Goal: Task Accomplishment & Management: Manage account settings

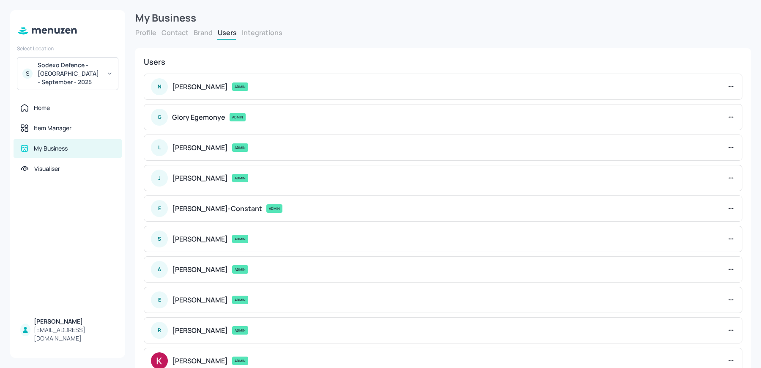
click at [75, 70] on div "Sodexo Defence - Colchester - September - 2025" at bounding box center [70, 73] width 64 height 25
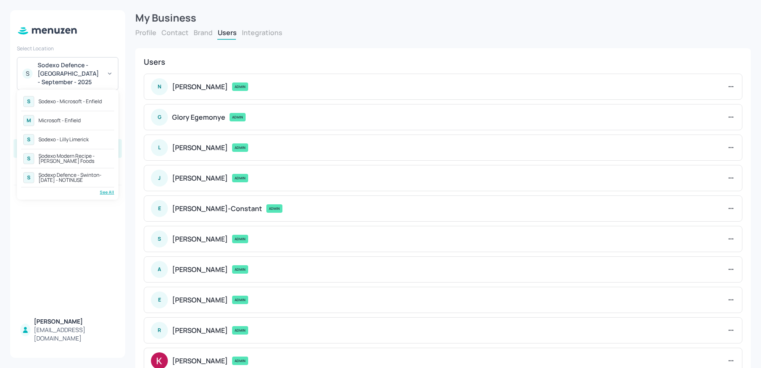
click at [110, 193] on div "See All" at bounding box center [67, 192] width 93 height 6
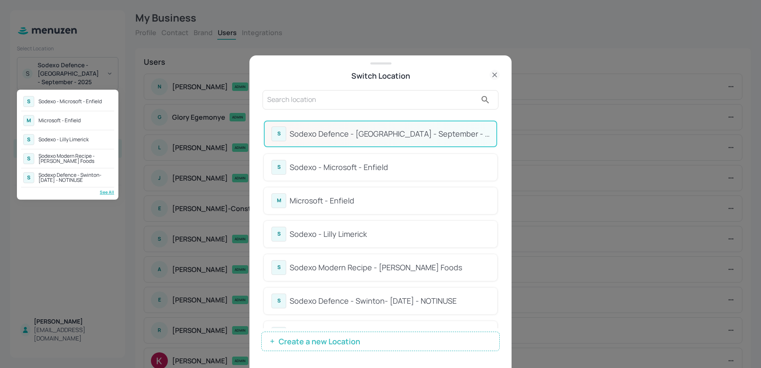
click at [500, 131] on div at bounding box center [380, 184] width 761 height 368
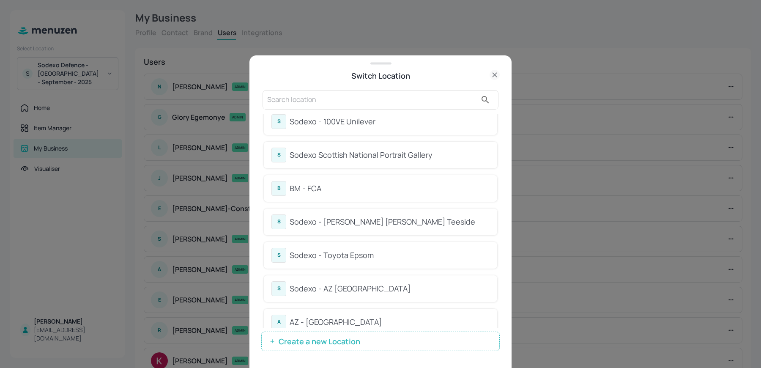
scroll to position [448, 0]
click at [333, 241] on div "S Sodexo - Toyota Epsom" at bounding box center [381, 253] width 234 height 27
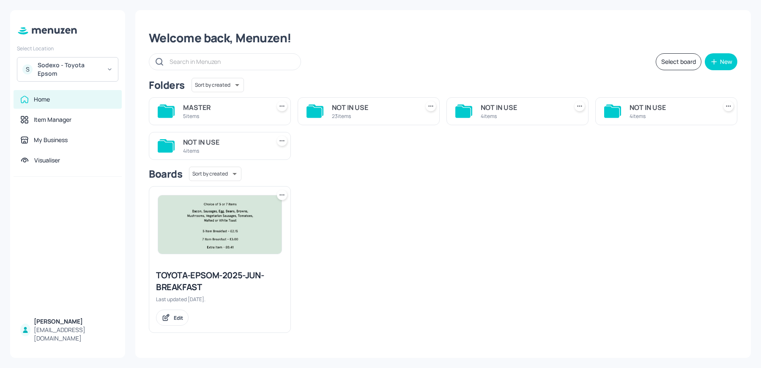
click at [203, 108] on div "MASTER" at bounding box center [225, 107] width 84 height 10
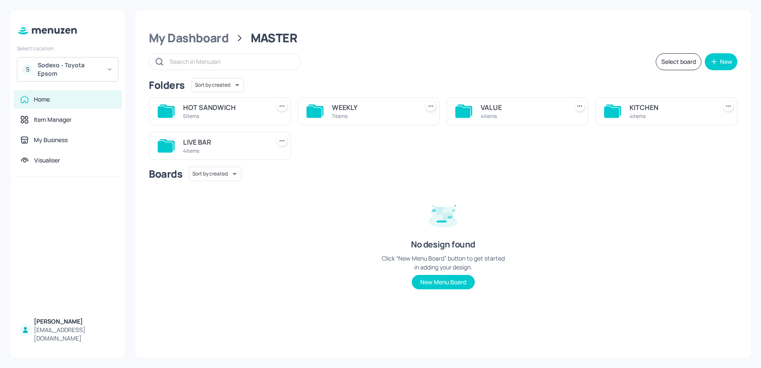
click at [217, 144] on div "LIVE BAR" at bounding box center [225, 142] width 84 height 10
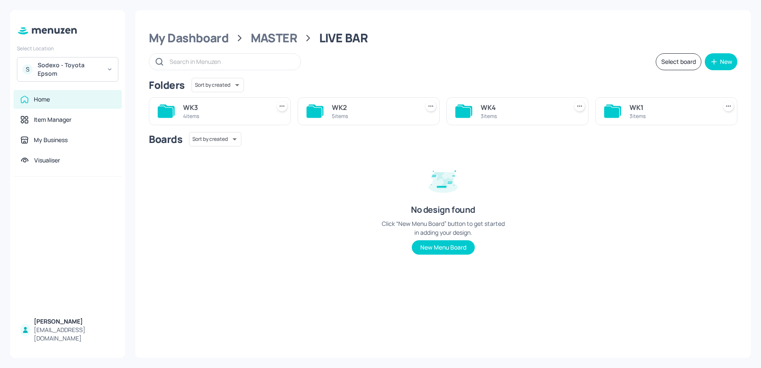
click at [517, 111] on div "WK4" at bounding box center [523, 107] width 84 height 10
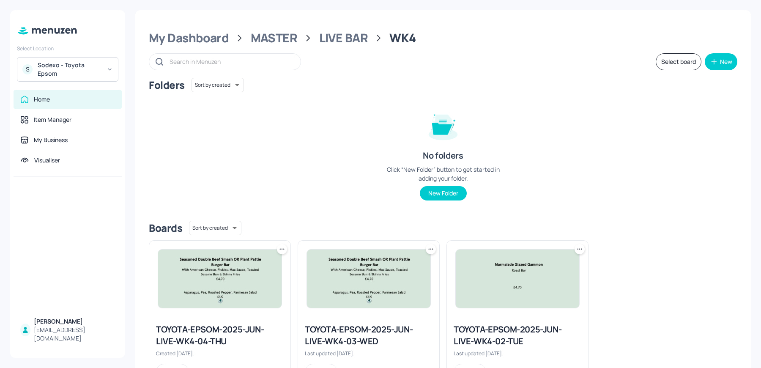
click at [519, 285] on img at bounding box center [518, 279] width 124 height 58
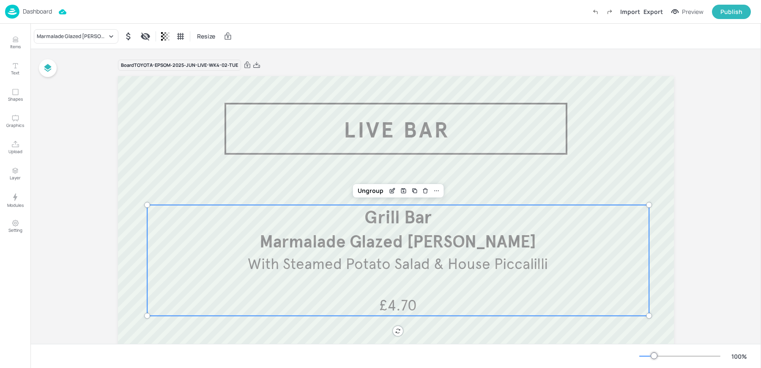
click at [431, 276] on div "£4.70 Marmalade Glazed [PERSON_NAME] Grill Bar With Steamed Potato Salad & Hous…" at bounding box center [398, 260] width 503 height 111
click at [389, 188] on icon "Edit Item" at bounding box center [392, 190] width 7 height 7
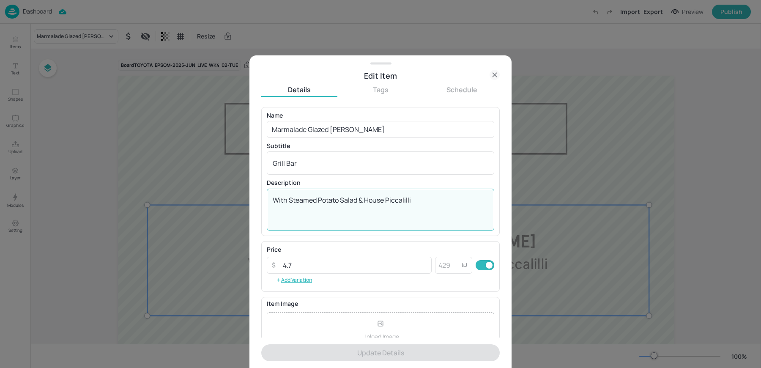
click at [325, 205] on textarea "With Steamed Potato Salad & House Piccalilli" at bounding box center [381, 209] width 216 height 28
paste textarea "Marmalade Glazed [PERSON_NAME], Steamed Potato Salad, House Piccalilli & Mixed …"
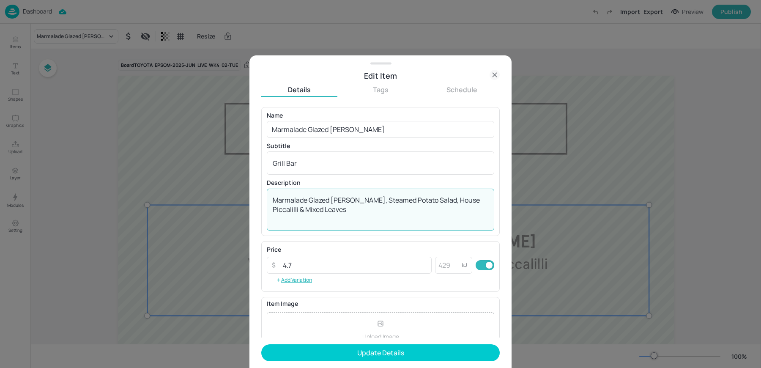
drag, startPoint x: 360, startPoint y: 201, endPoint x: 195, endPoint y: 167, distance: 167.5
click at [198, 167] on div "Edit Item Details Tags Schedule Name Marmalade Glazed [PERSON_NAME] ​ Subtitle …" at bounding box center [380, 184] width 761 height 368
type textarea "With Steamed Potato Salad, House Piccalilli & Mixed Leaves"
click at [313, 126] on input "Marmalade Glazed [PERSON_NAME]" at bounding box center [381, 129] width 228 height 17
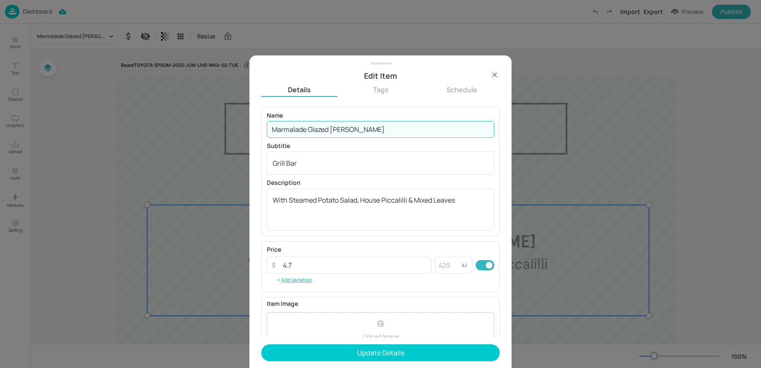
click at [313, 126] on input "Marmalade Glazed [PERSON_NAME]" at bounding box center [381, 129] width 228 height 17
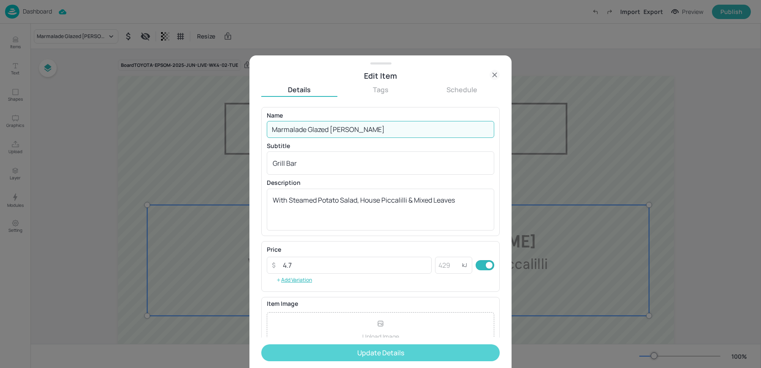
click at [353, 348] on button "Update Details" at bounding box center [380, 352] width 239 height 17
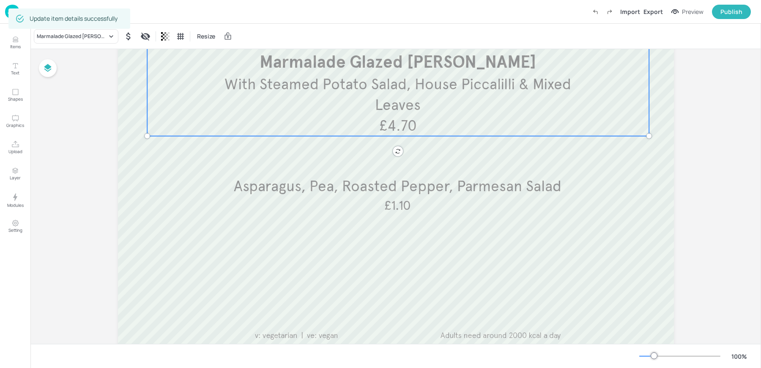
scroll to position [189, 0]
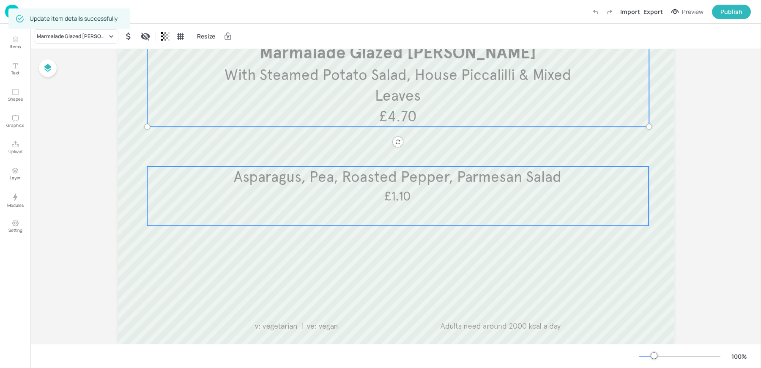
click at [462, 177] on span "Asparagus, Pea, Roasted Pepper, Parmesan Salad" at bounding box center [398, 177] width 328 height 19
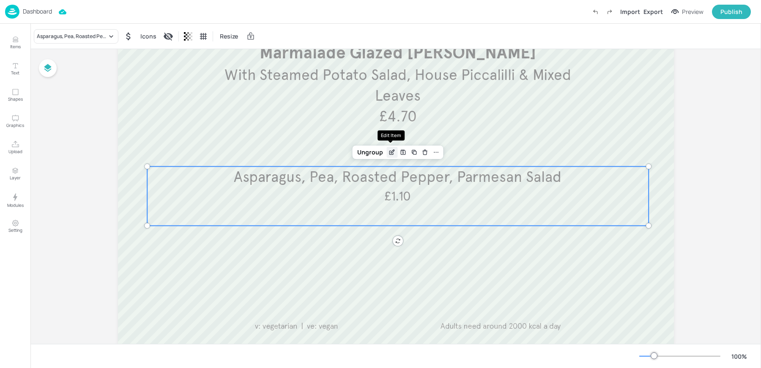
click at [393, 151] on icon "Edit Item" at bounding box center [392, 152] width 7 height 7
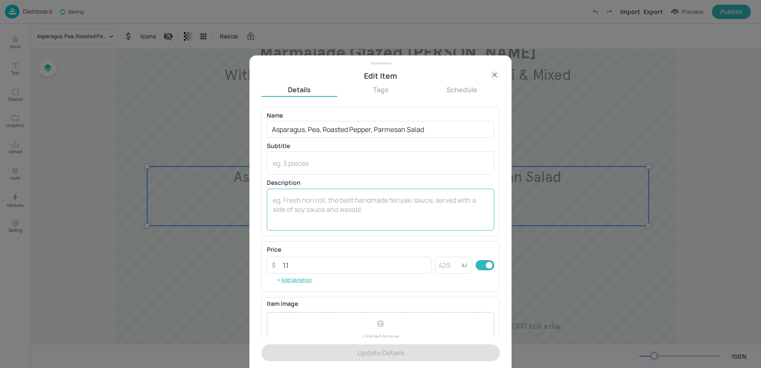
scroll to position [81, 0]
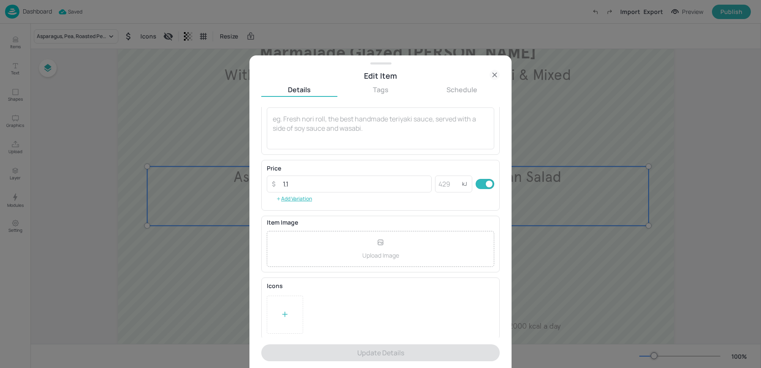
click at [277, 323] on div at bounding box center [285, 315] width 36 height 38
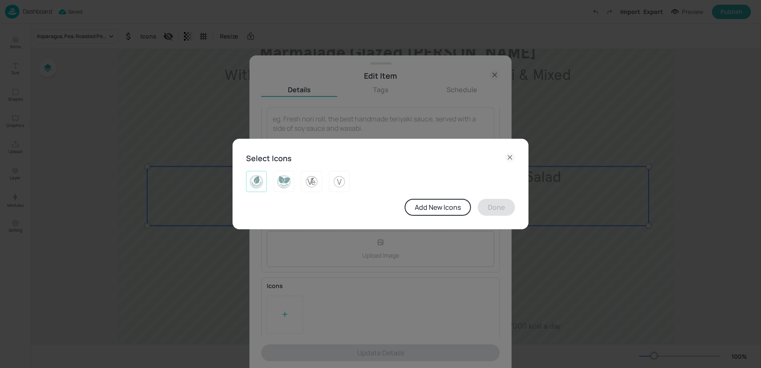
click at [259, 183] on img at bounding box center [256, 182] width 13 height 14
click at [494, 202] on button "Done" at bounding box center [496, 207] width 37 height 17
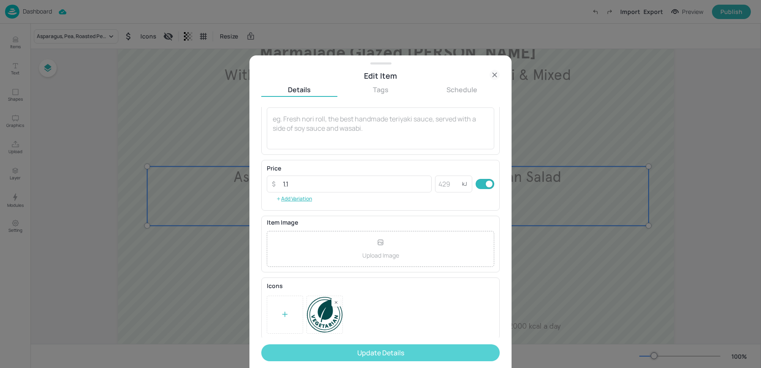
click at [353, 352] on button "Update Details" at bounding box center [380, 352] width 239 height 17
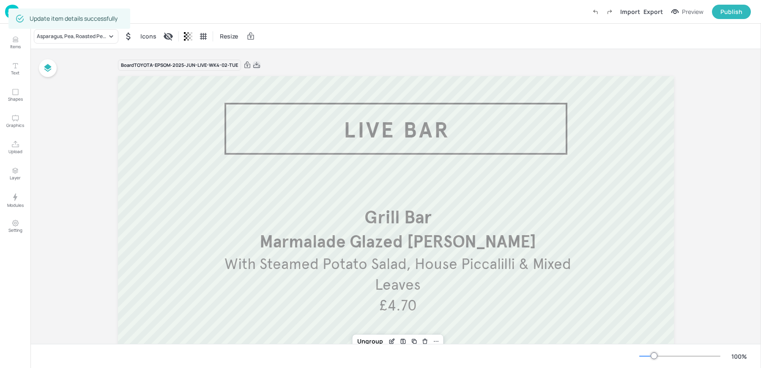
click at [253, 65] on icon at bounding box center [257, 65] width 8 height 8
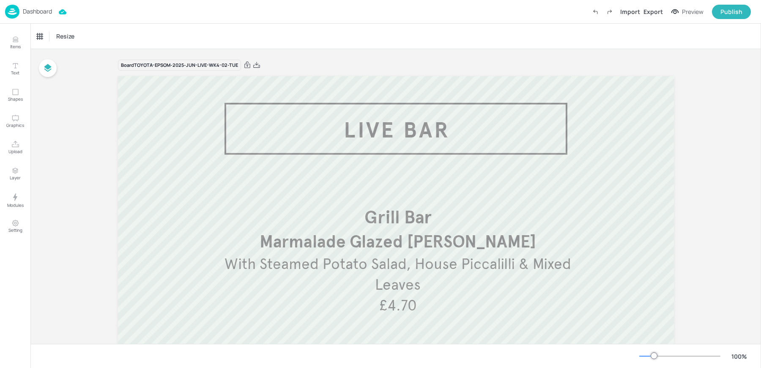
click at [279, 25] on div "Resize" at bounding box center [395, 36] width 731 height 25
click at [19, 15] on img at bounding box center [12, 12] width 14 height 14
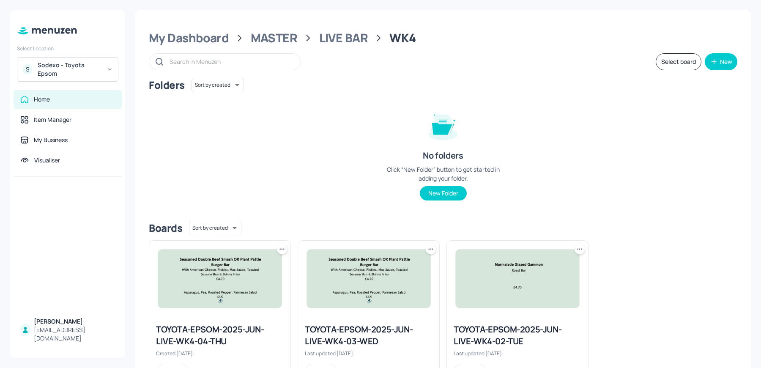
click at [335, 338] on div "TOYOTA-EPSOM-2025-JUN-LIVE-WK4-03-WED" at bounding box center [369, 336] width 128 height 24
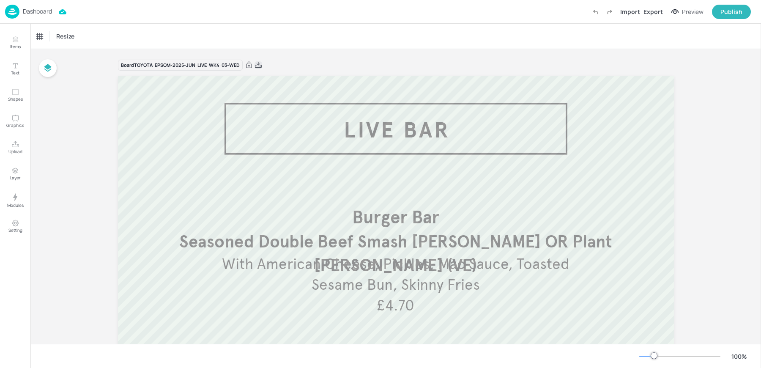
click at [258, 66] on icon at bounding box center [259, 65] width 8 height 8
click at [257, 21] on div "Dashboard Import Export Preview Publish" at bounding box center [378, 11] width 746 height 23
click at [19, 13] on div "Dashboard" at bounding box center [28, 12] width 47 height 14
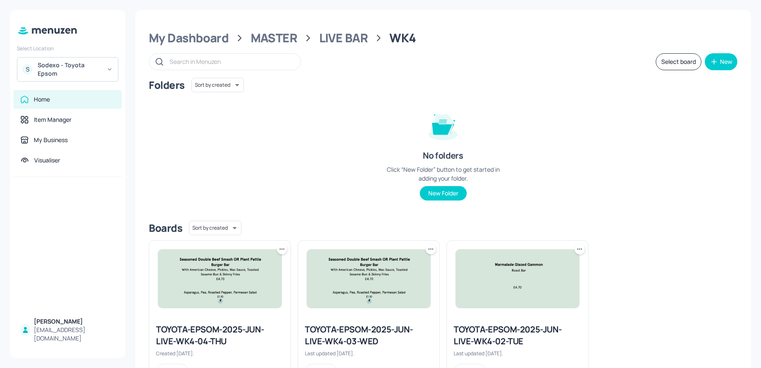
click at [219, 304] on img at bounding box center [220, 279] width 124 height 58
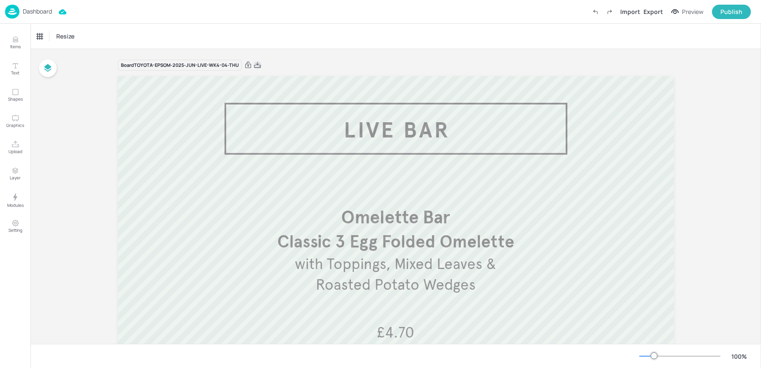
click at [256, 63] on icon at bounding box center [258, 65] width 8 height 8
click at [27, 13] on p "Dashboard" at bounding box center [37, 11] width 29 height 6
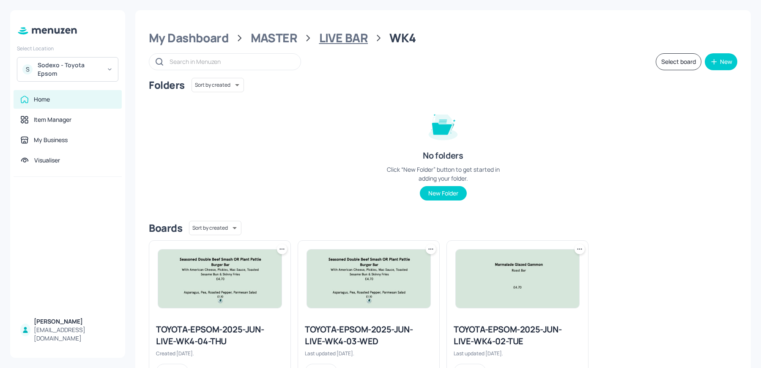
click at [348, 39] on div "LIVE BAR" at bounding box center [343, 37] width 49 height 15
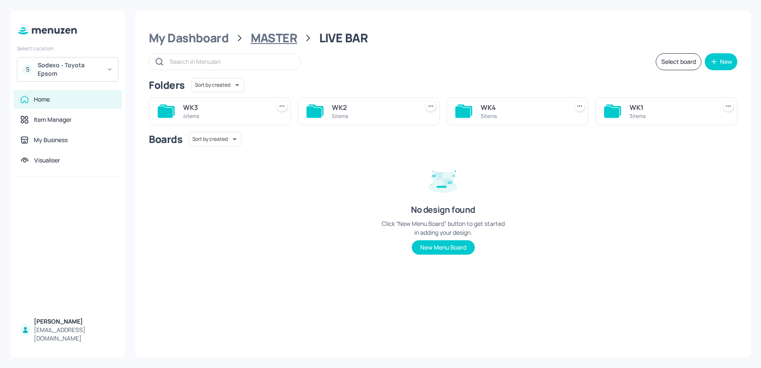
click at [287, 37] on div "MASTER" at bounding box center [274, 37] width 47 height 15
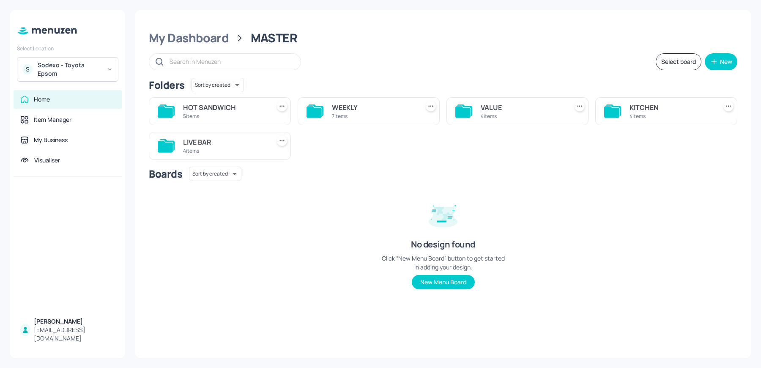
click at [525, 110] on div "VALUE" at bounding box center [523, 107] width 84 height 10
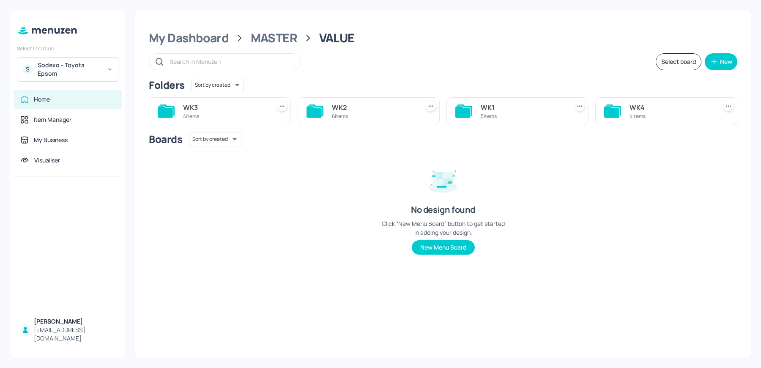
click at [640, 113] on div "4 items" at bounding box center [672, 116] width 84 height 7
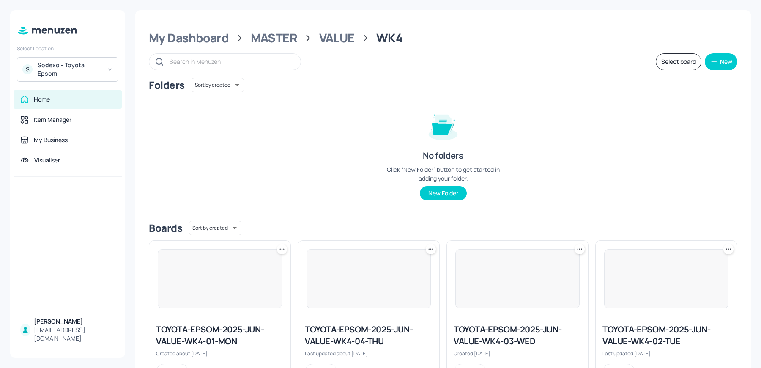
scroll to position [38, 0]
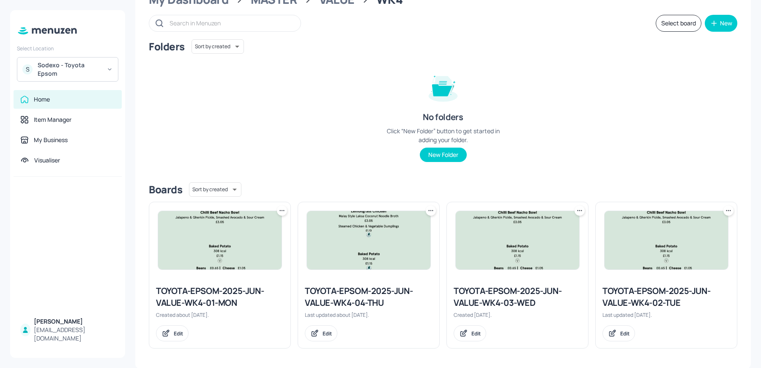
click at [168, 288] on div "TOYOTA-EPSOM-2025-JUN-VALUE-WK4-01-MON" at bounding box center [220, 297] width 128 height 24
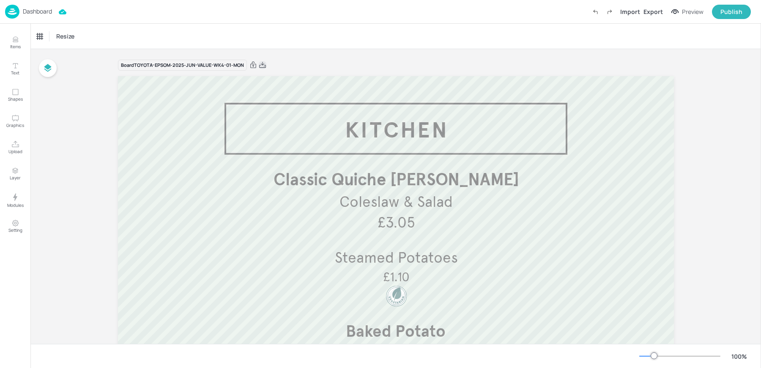
click at [259, 62] on icon at bounding box center [263, 65] width 8 height 8
click at [220, 22] on div "Dashboard Import Export Preview Publish" at bounding box center [378, 11] width 746 height 23
click at [33, 17] on div "Dashboard" at bounding box center [28, 12] width 47 height 14
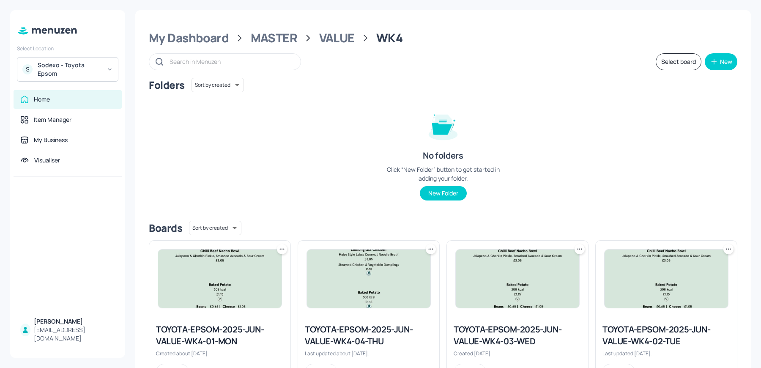
scroll to position [38, 0]
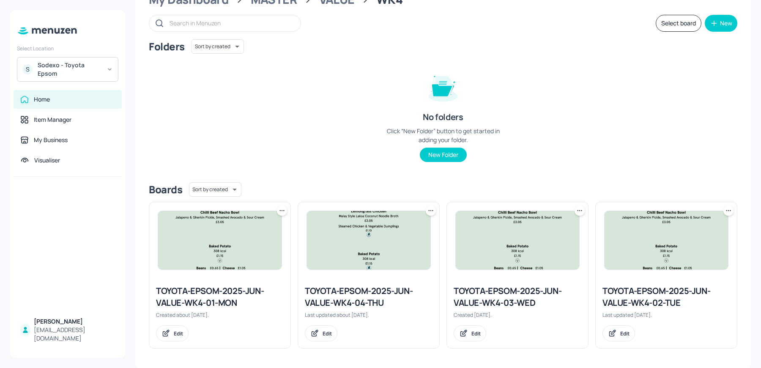
click at [659, 295] on div "TOYOTA-EPSOM-2025-JUN-VALUE-WK4-02-TUE" at bounding box center [667, 297] width 128 height 24
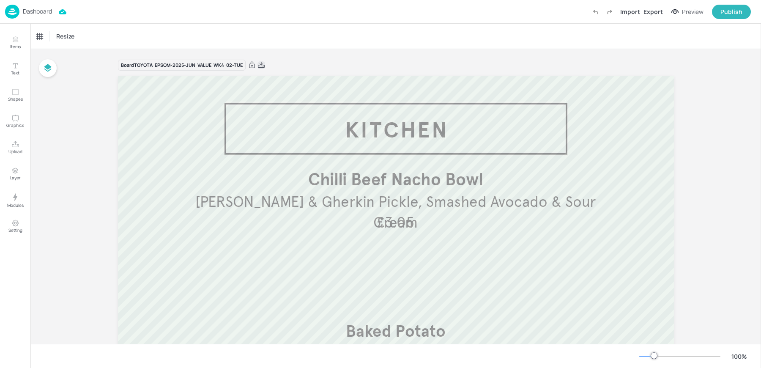
click at [259, 68] on icon at bounding box center [262, 65] width 8 height 8
click at [223, 17] on div "Dashboard Import Export Preview Publish" at bounding box center [378, 11] width 746 height 23
click at [21, 11] on div "Dashboard" at bounding box center [28, 12] width 47 height 14
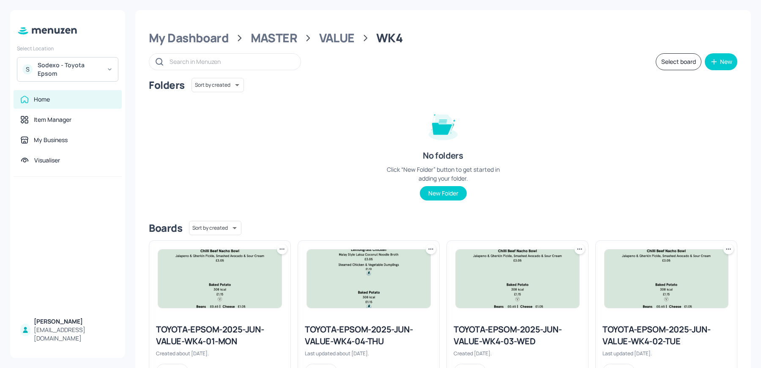
click at [490, 345] on div "TOYOTA-EPSOM-2025-JUN-VALUE-WK4-03-WED" at bounding box center [518, 336] width 128 height 24
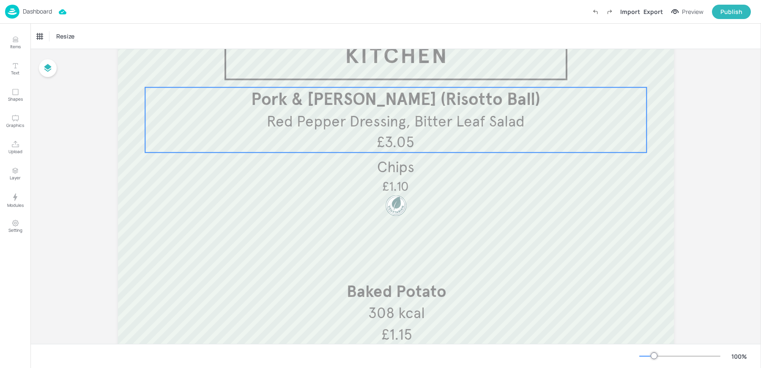
scroll to position [112, 0]
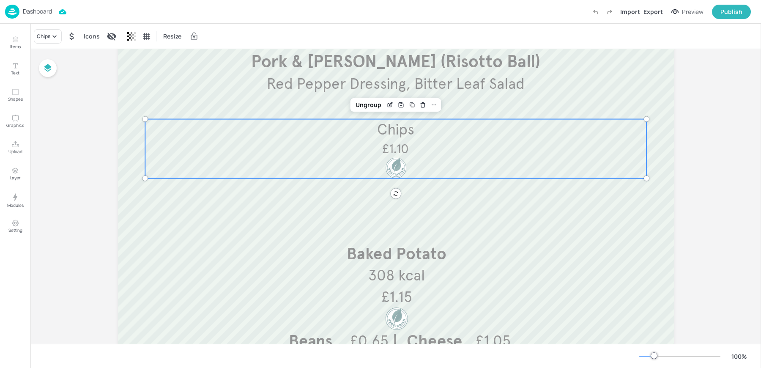
click at [383, 148] on span "£1.10" at bounding box center [395, 149] width 27 height 16
click at [47, 41] on div "Chips" at bounding box center [48, 36] width 28 height 14
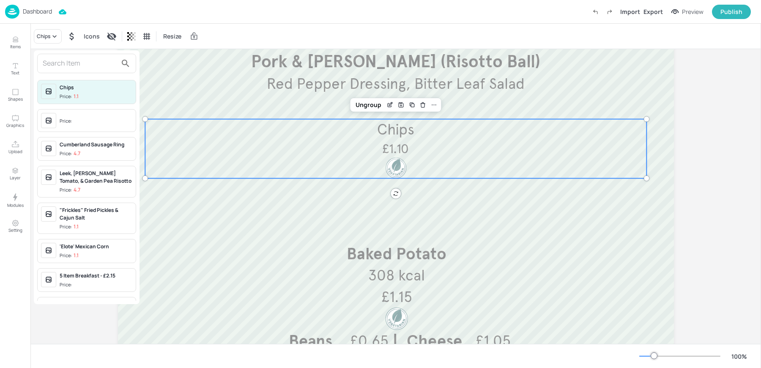
click at [68, 63] on input "text" at bounding box center [80, 64] width 74 height 14
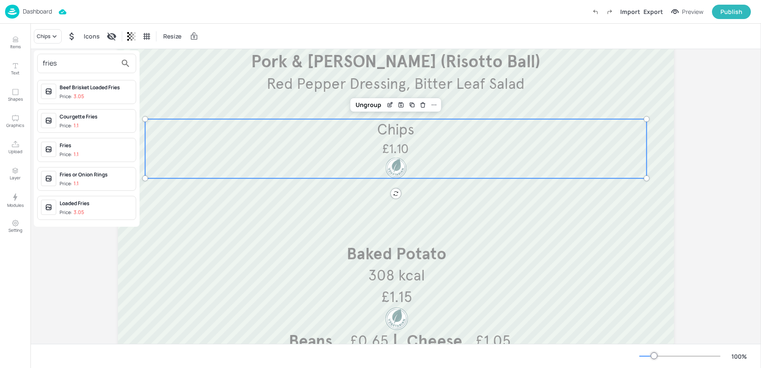
type input "fries"
click at [76, 149] on div "Fries Price: 1.1" at bounding box center [96, 150] width 73 height 16
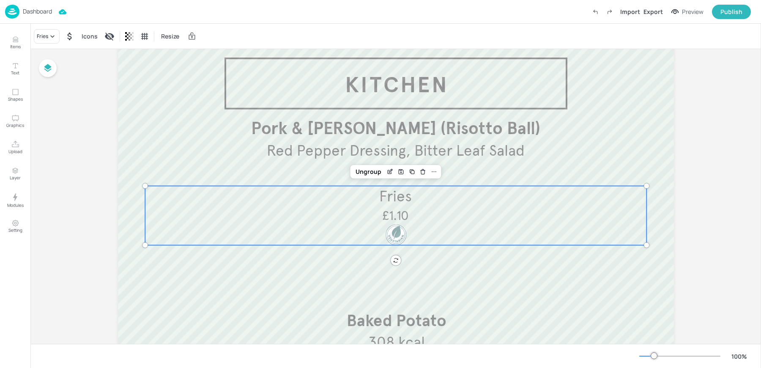
scroll to position [0, 0]
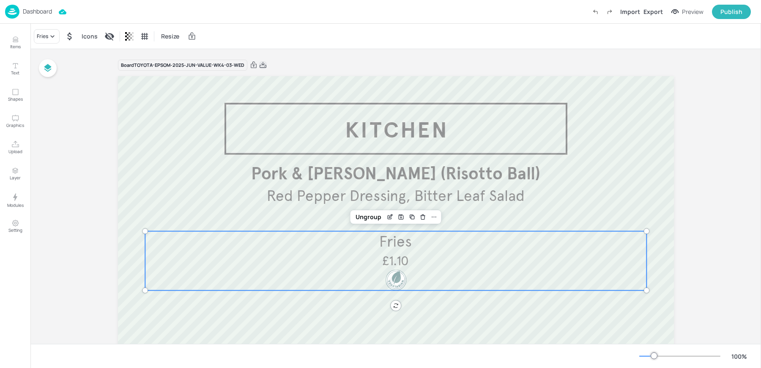
click at [261, 66] on icon at bounding box center [263, 65] width 8 height 8
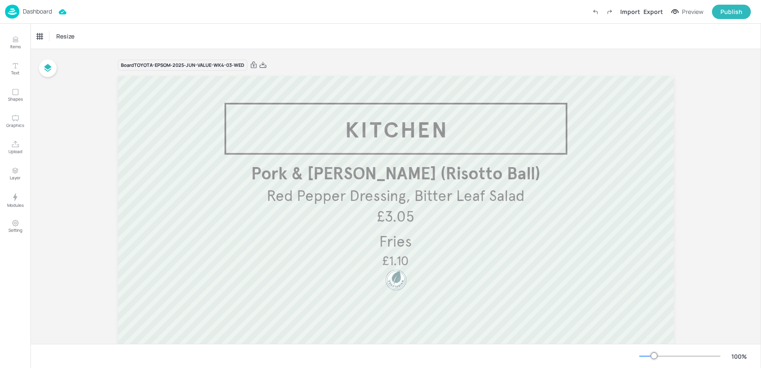
click at [294, 17] on div "Dashboard Import Export Preview Publish" at bounding box center [378, 11] width 746 height 23
click at [19, 9] on img at bounding box center [12, 12] width 14 height 14
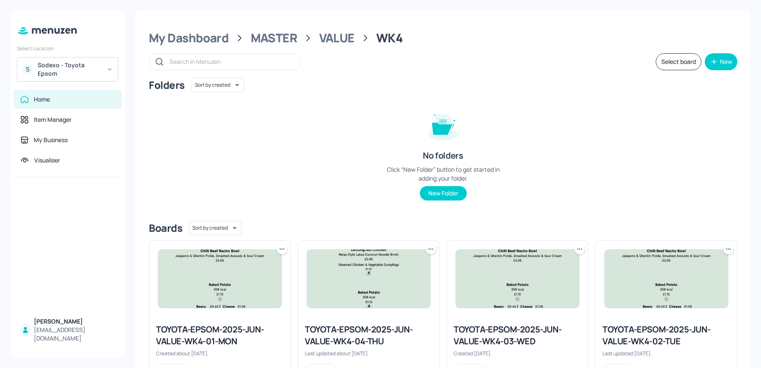
click at [345, 282] on img at bounding box center [369, 279] width 124 height 58
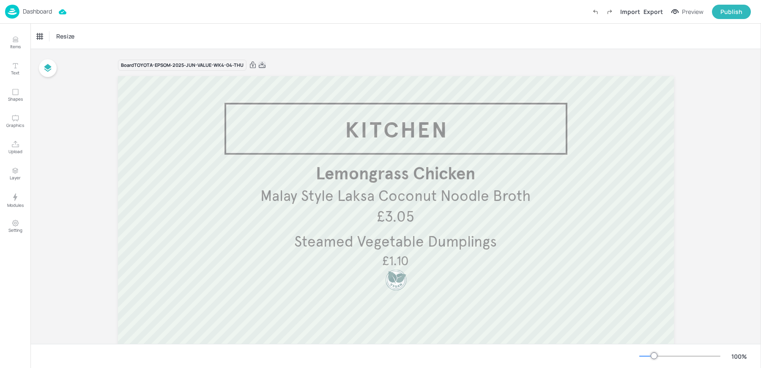
click at [258, 64] on icon at bounding box center [262, 65] width 8 height 8
click at [180, 15] on div "Dashboard Import Export Preview Publish" at bounding box center [378, 11] width 746 height 23
click at [28, 14] on p "Dashboard" at bounding box center [37, 11] width 29 height 6
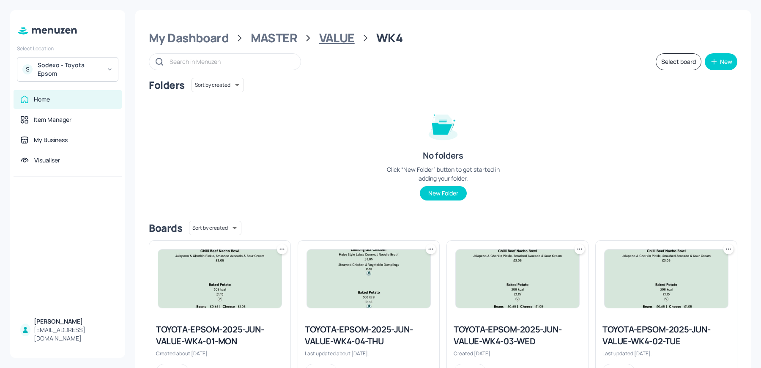
click at [340, 36] on div "VALUE" at bounding box center [337, 37] width 36 height 15
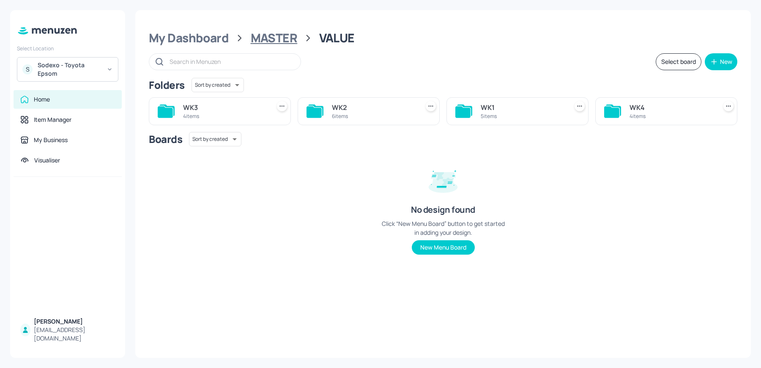
click at [283, 41] on div "MASTER" at bounding box center [274, 37] width 47 height 15
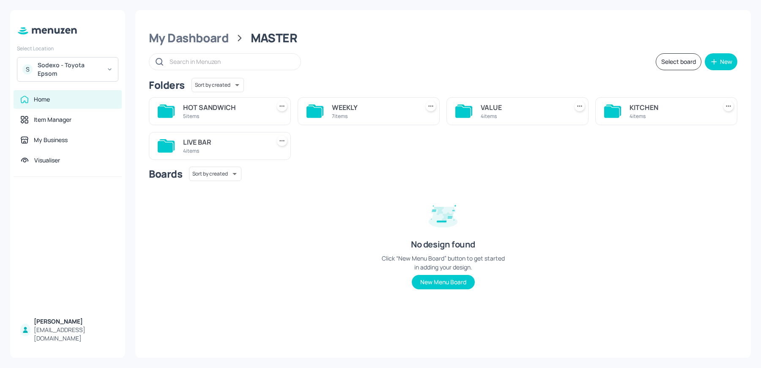
click at [219, 118] on div "5 items" at bounding box center [225, 116] width 84 height 7
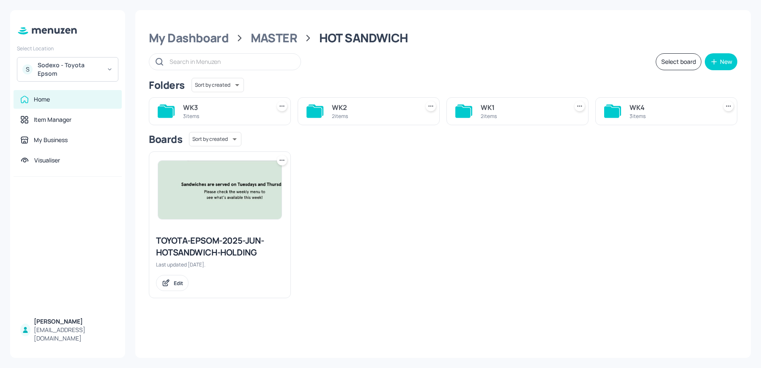
click at [668, 115] on div "3 items" at bounding box center [672, 116] width 84 height 7
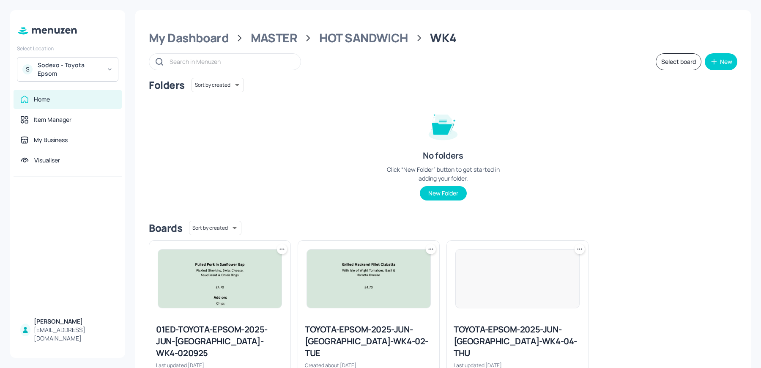
scroll to position [50, 0]
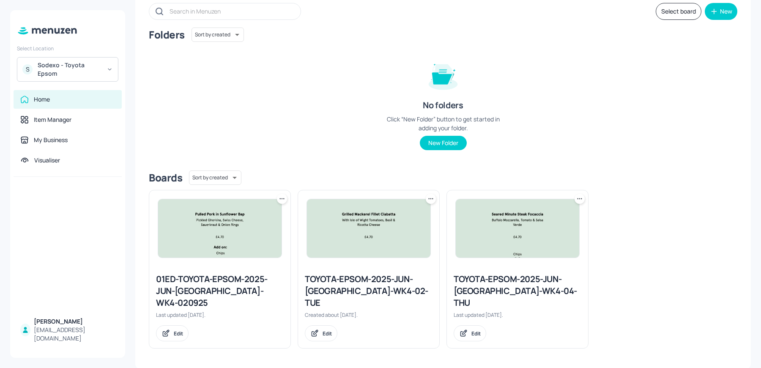
click at [370, 283] on div "TOYOTA-EPSOM-2025-JUN-[GEOGRAPHIC_DATA]-WK4-02-TUE" at bounding box center [369, 291] width 128 height 36
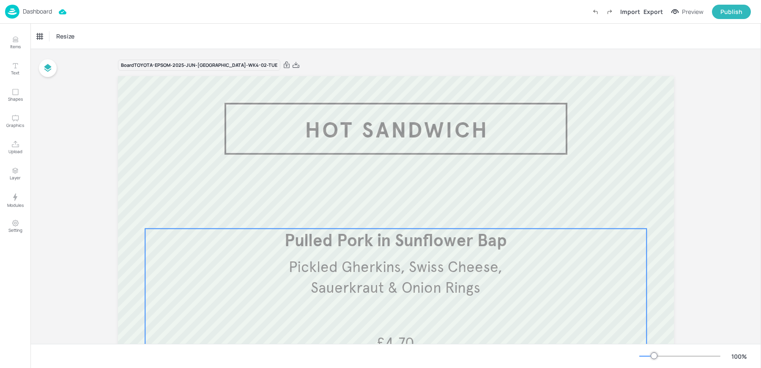
click at [432, 269] on span "Pickled Gherkins, Swiss Cheese, Sauerkraut & Onion Rings" at bounding box center [396, 277] width 214 height 39
click at [392, 216] on div "Edit Item" at bounding box center [390, 214] width 11 height 11
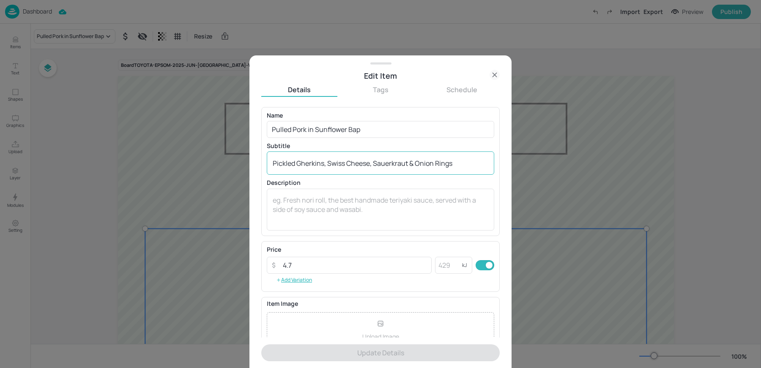
click at [368, 167] on textarea "Pickled Gherkins, Swiss Cheese, Sauerkraut & Onion Rings" at bounding box center [381, 163] width 216 height 9
paste textarea "ulled Pork or Beef, Brioche Sub Roll, Coleslaw, [PERSON_NAME] Pickle & Mustard"
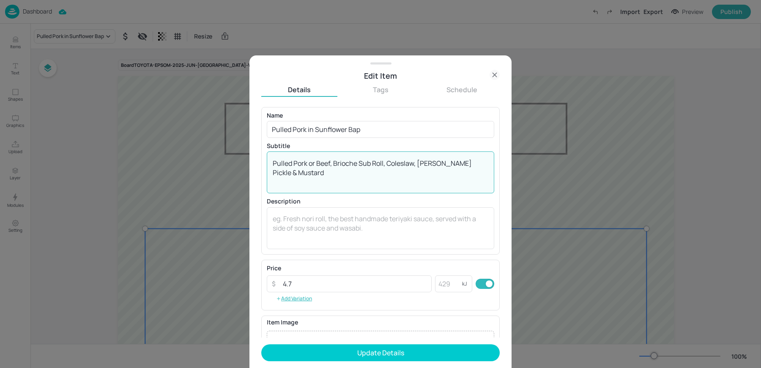
drag, startPoint x: 332, startPoint y: 164, endPoint x: 198, endPoint y: 151, distance: 133.9
click at [206, 151] on div "Edit Item Details Tags Schedule Name Pulled Pork in Sunflower Bap ​ Subtitle Pu…" at bounding box center [380, 184] width 761 height 368
type textarea "Pulled Pork or Beef, Brioche Sub Roll, Coleslaw, [PERSON_NAME] Pickle & Mustard"
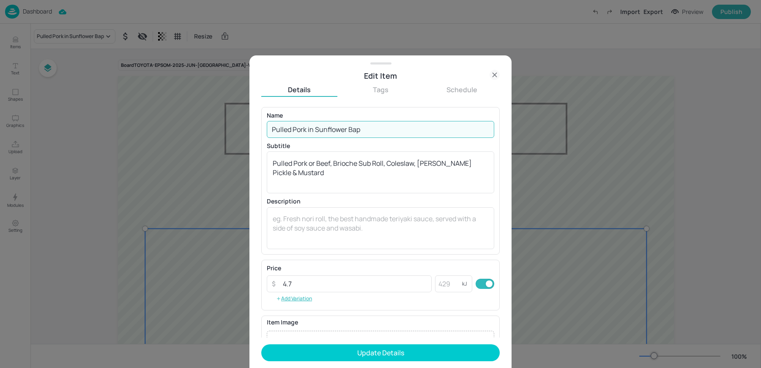
click at [339, 126] on input "Pulled Pork in Sunflower Bap" at bounding box center [381, 129] width 228 height 17
click at [360, 126] on input "Pulled Pork in Sunflower Bap" at bounding box center [381, 129] width 228 height 17
paste input "or Beef,"
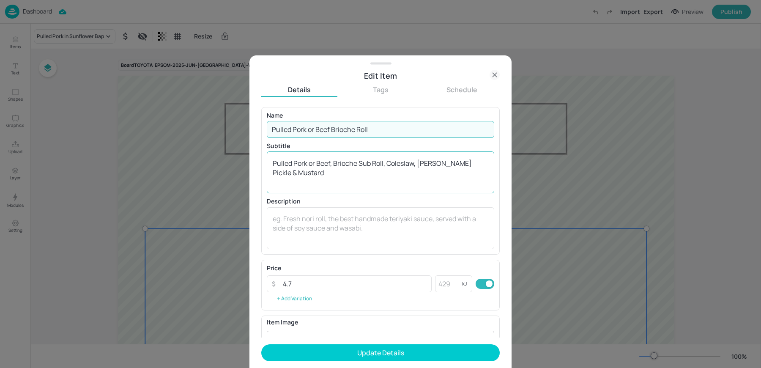
type input "Pulled Pork or Beef Brioche Roll"
click at [422, 164] on textarea "Pulled Pork or Beef, Brioche Sub Roll, Coleslaw, [PERSON_NAME] Pickle & Mustard" at bounding box center [381, 173] width 216 height 28
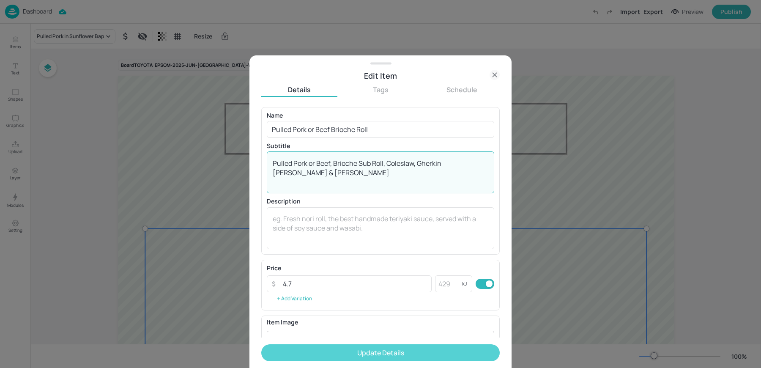
type textarea "Pulled Pork or Beef, Brioche Sub Roll, Coleslaw, Gherkin [PERSON_NAME] & [PERSO…"
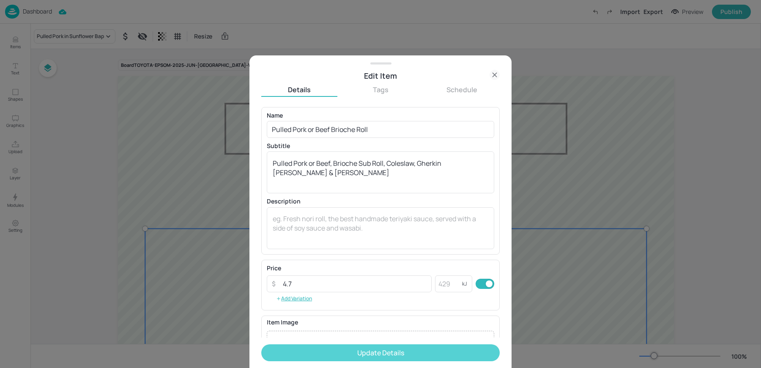
click at [351, 346] on button "Update Details" at bounding box center [380, 352] width 239 height 17
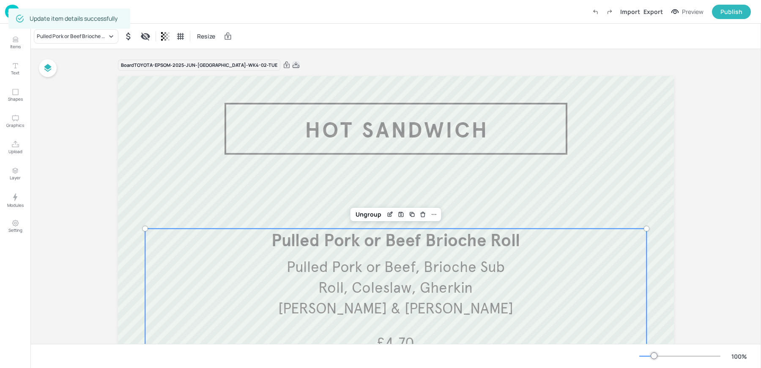
click at [293, 65] on icon at bounding box center [296, 65] width 7 height 6
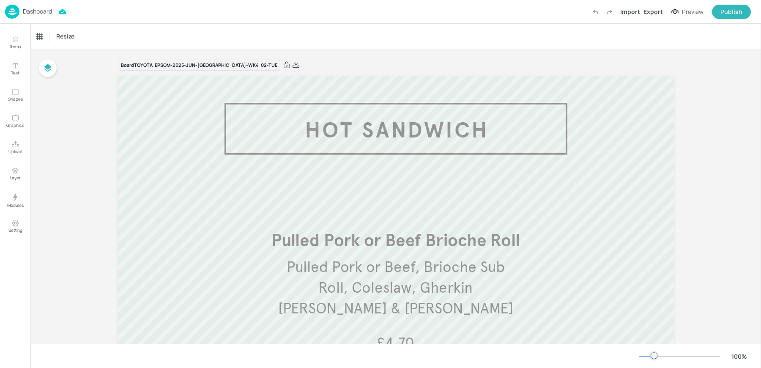
click at [27, 13] on p "Dashboard" at bounding box center [37, 11] width 29 height 6
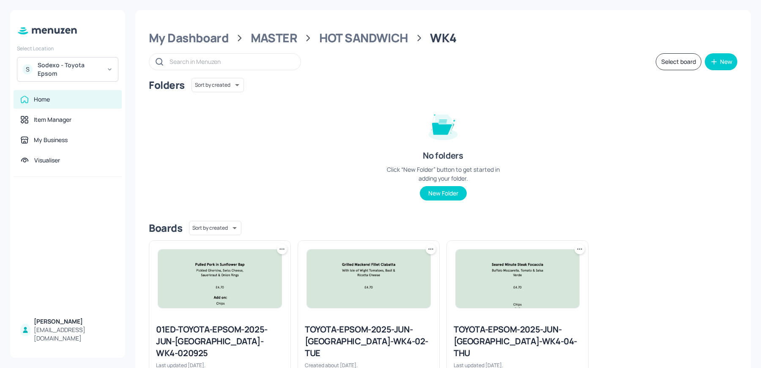
click at [507, 339] on div "TOYOTA-EPSOM-2025-JUN-[GEOGRAPHIC_DATA]-WK4-04-THU" at bounding box center [518, 342] width 128 height 36
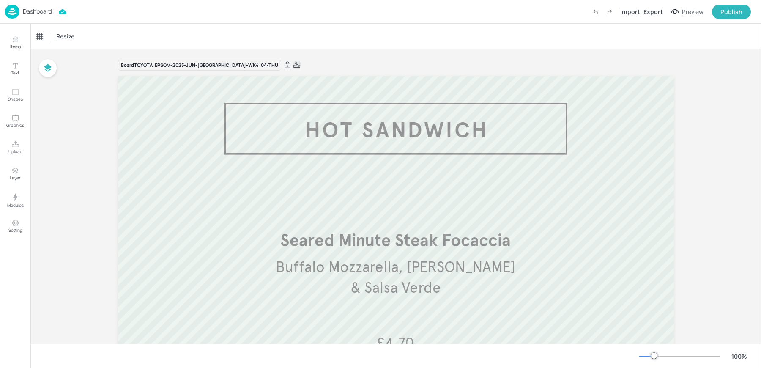
click at [293, 63] on icon at bounding box center [297, 65] width 8 height 8
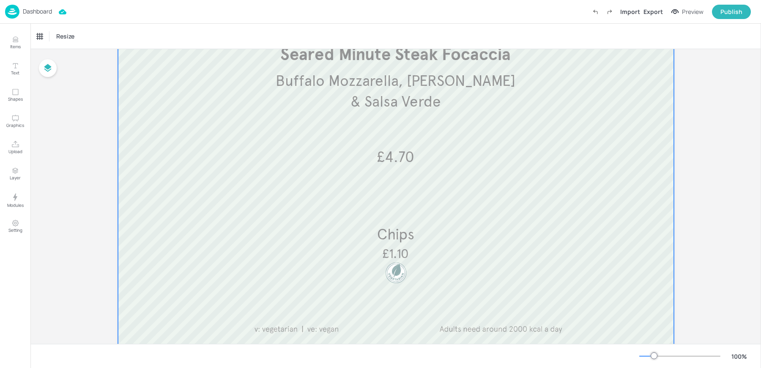
scroll to position [208, 0]
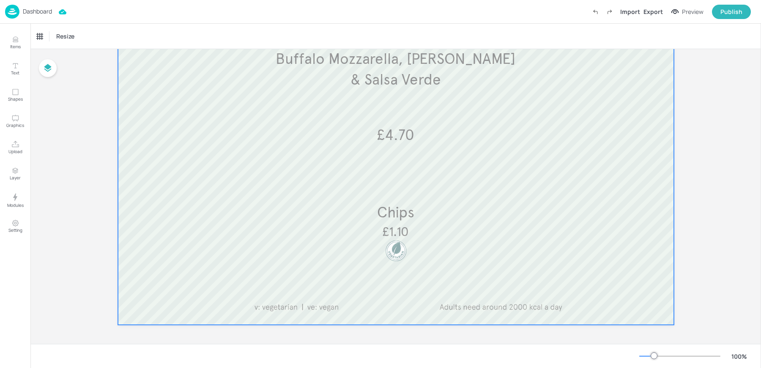
click at [349, 265] on div at bounding box center [396, 96] width 556 height 457
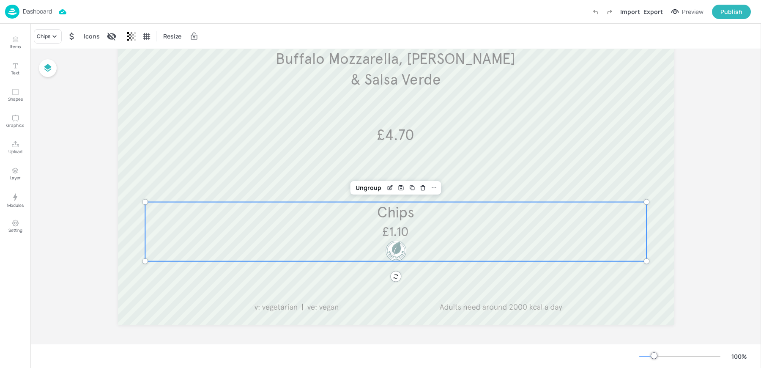
click at [339, 225] on div "Chips £1.10" at bounding box center [396, 231] width 502 height 59
click at [53, 40] on icon at bounding box center [54, 36] width 8 height 8
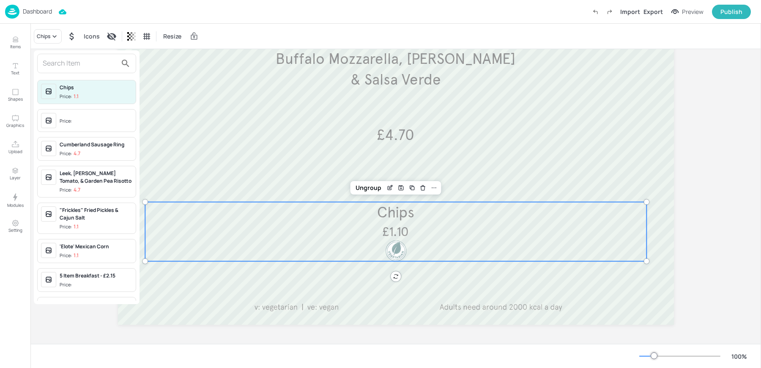
click at [65, 118] on div "Price:" at bounding box center [67, 121] width 14 height 7
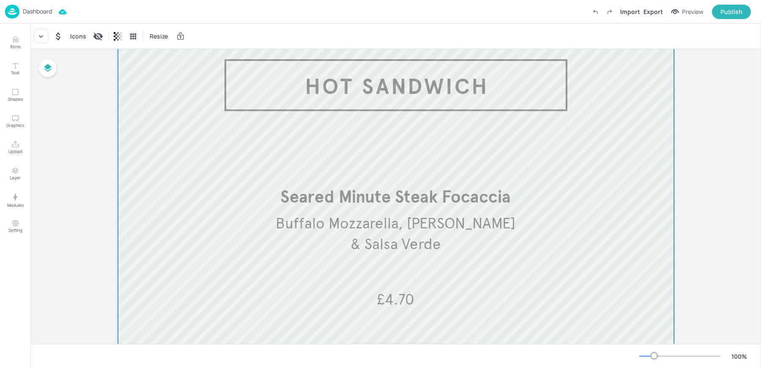
scroll to position [0, 0]
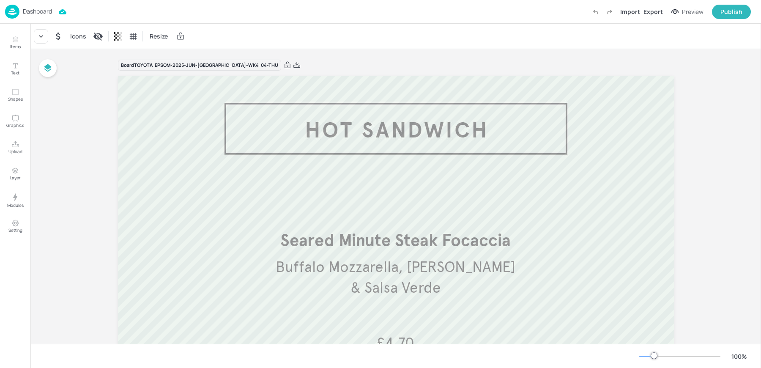
click at [321, 44] on div "Icons Resize" at bounding box center [395, 36] width 731 height 25
click at [293, 67] on icon at bounding box center [297, 65] width 8 height 8
click at [23, 14] on p "Dashboard" at bounding box center [37, 11] width 29 height 6
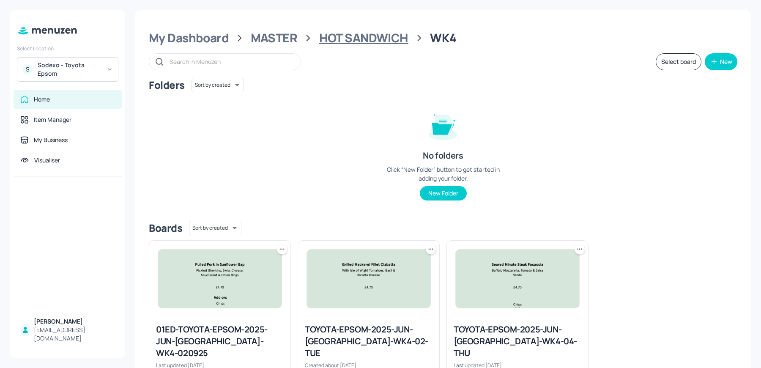
click at [346, 39] on div "HOT SANDWICH" at bounding box center [363, 37] width 89 height 15
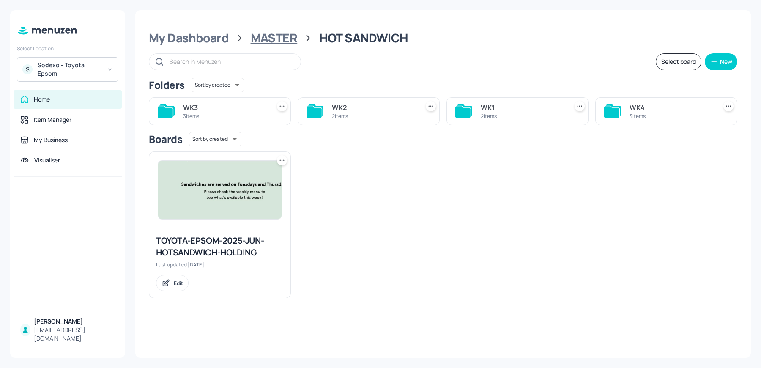
click at [279, 40] on div "MASTER" at bounding box center [274, 37] width 47 height 15
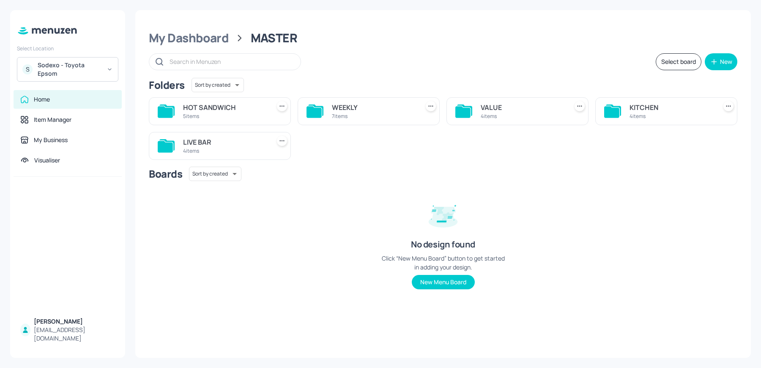
click at [639, 102] on div "KITCHEN" at bounding box center [672, 107] width 84 height 10
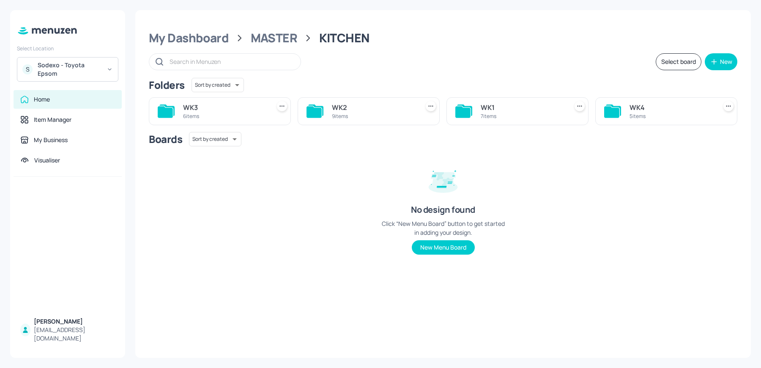
click at [649, 122] on div "WK4 5 items" at bounding box center [667, 111] width 142 height 28
click at [649, 109] on div "WK4" at bounding box center [672, 107] width 84 height 10
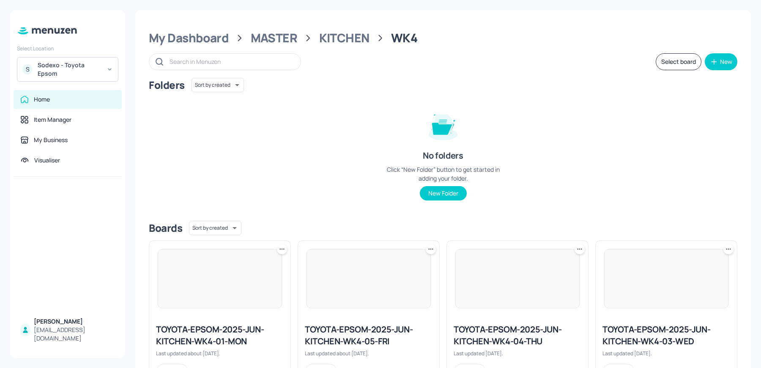
scroll to position [192, 0]
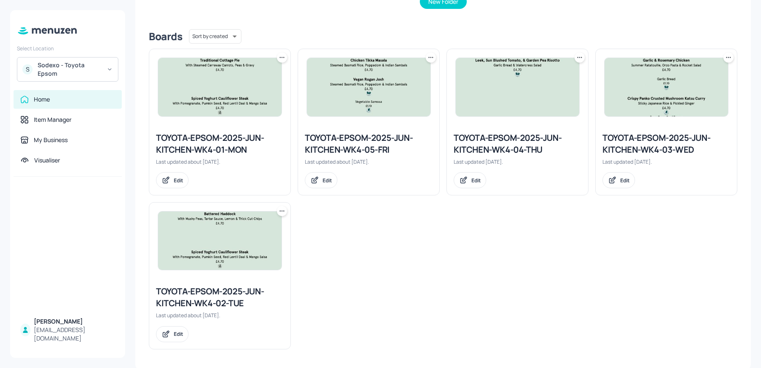
click at [241, 143] on div "TOYOTA-EPSOM-2025-JUN-KITCHEN-WK4-01-MON" at bounding box center [220, 144] width 128 height 24
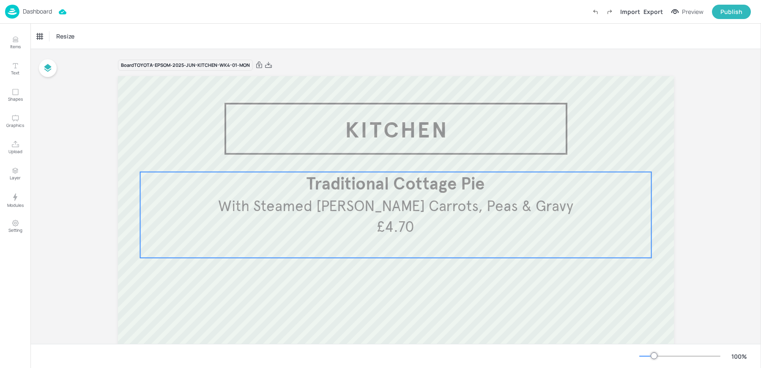
click at [407, 208] on span "With Steamed [PERSON_NAME] Carrots, Peas & Gravy" at bounding box center [395, 206] width 355 height 19
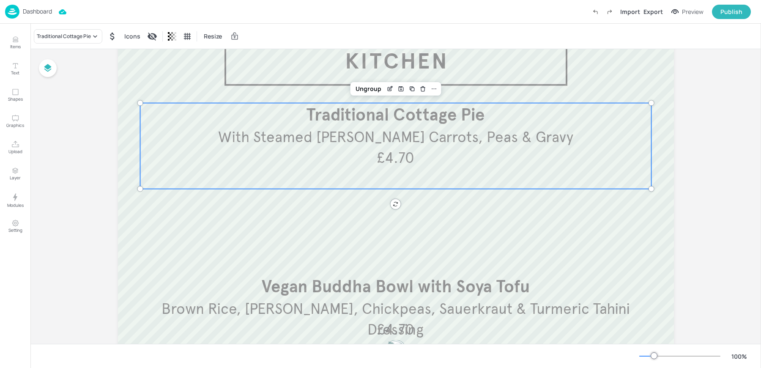
scroll to position [79, 0]
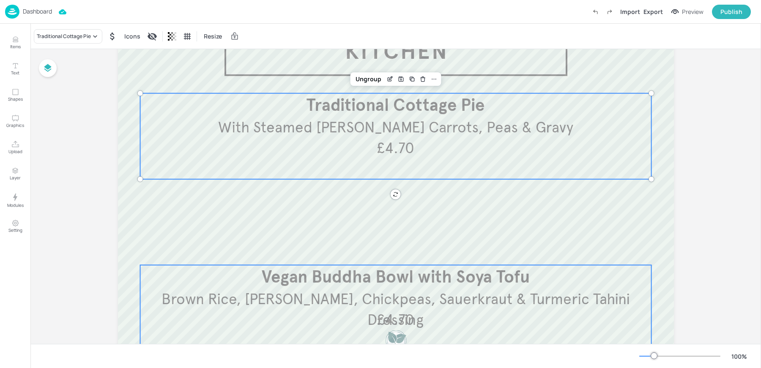
click at [381, 308] on span "Brown Rice, [PERSON_NAME], Chickpeas, Sauerkraut & Turmeric Tahini Dressing" at bounding box center [396, 309] width 469 height 39
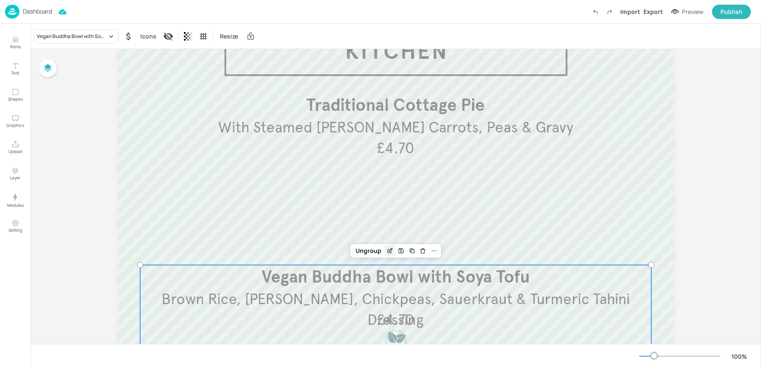
click at [390, 247] on icon "Edit Item" at bounding box center [390, 250] width 7 height 7
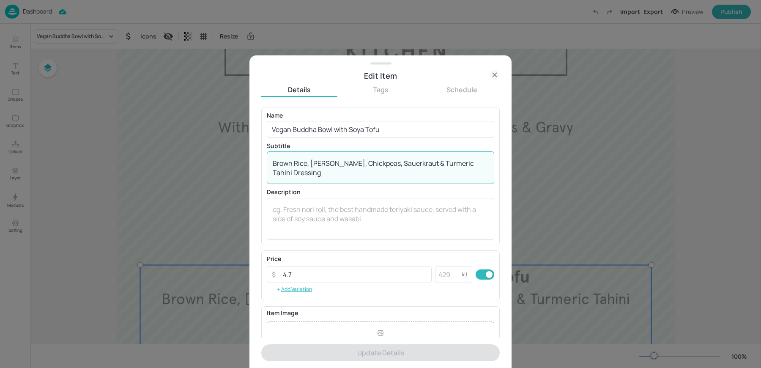
click at [296, 168] on textarea "Brown Rice, [PERSON_NAME], Chickpeas, Sauerkraut & Turmeric Tahini Dressing" at bounding box center [381, 168] width 216 height 19
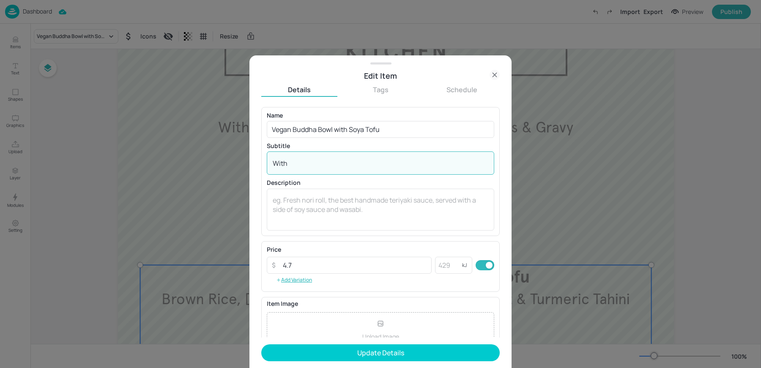
paste textarea "Brown Rice, Radish, Chickpeas, Cabbage & Turmeric Tahini Dressing"
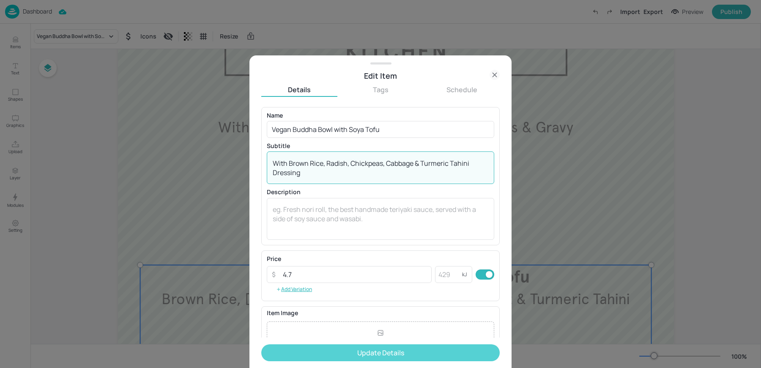
type textarea "With Brown Rice, Radish, Chickpeas, Cabbage & Turmeric Tahini Dressing"
click at [310, 354] on button "Update Details" at bounding box center [380, 352] width 239 height 17
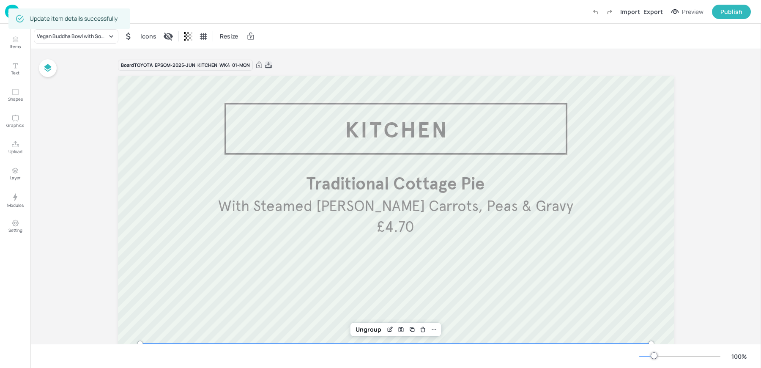
click at [267, 65] on icon at bounding box center [269, 65] width 8 height 8
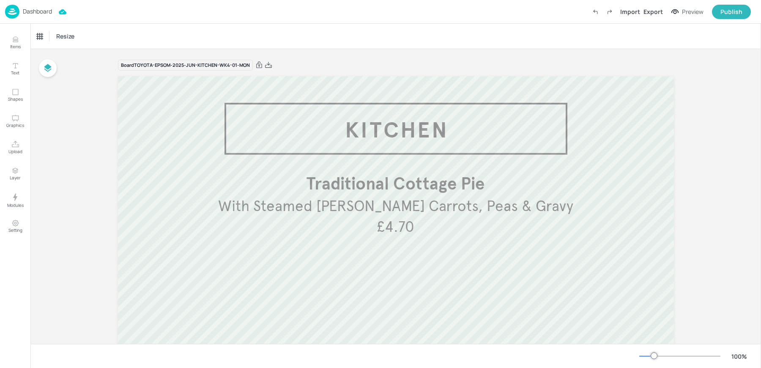
click at [282, 28] on div "Resize" at bounding box center [395, 36] width 731 height 25
click at [40, 14] on p "Dashboard" at bounding box center [37, 11] width 29 height 6
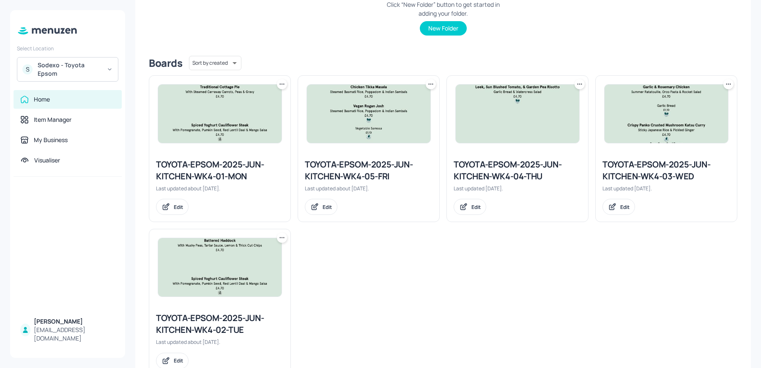
scroll to position [192, 0]
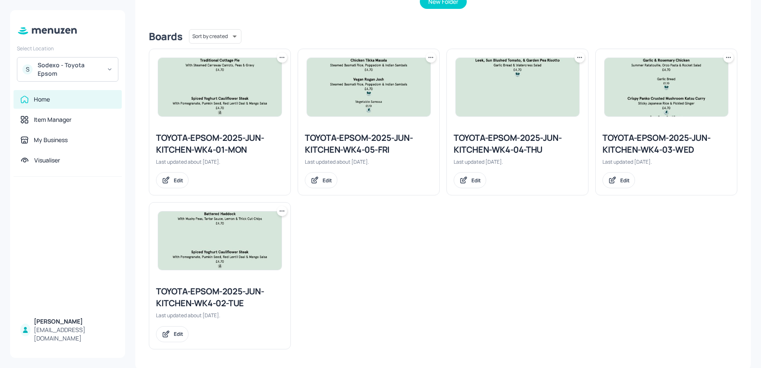
click at [209, 298] on div "TOYOTA-EPSOM-2025-JUN-KITCHEN-WK4-02-TUE" at bounding box center [220, 298] width 128 height 24
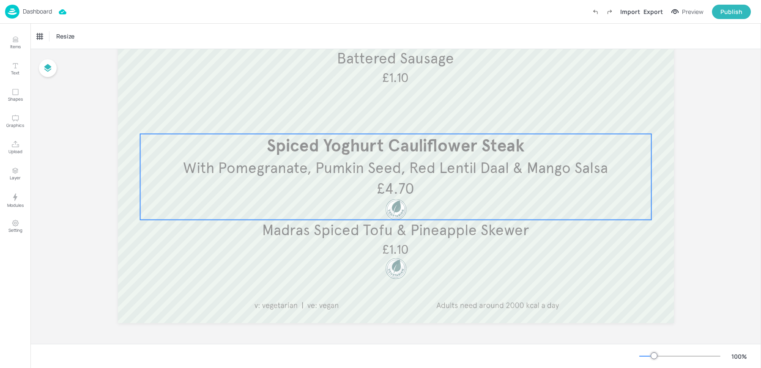
scroll to position [191, 0]
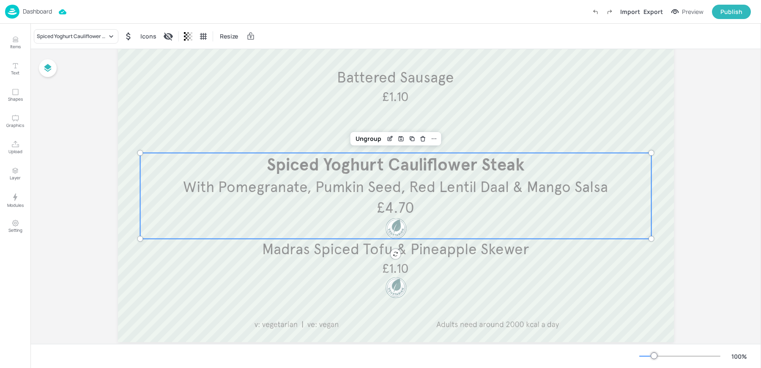
click at [286, 202] on div "With Pomegranate, Pumkin Seed, Red Lentil Daal & Mango Salsa Spiced Yoghurt Cau…" at bounding box center [396, 196] width 512 height 86
click at [390, 136] on icon "Edit Item" at bounding box center [390, 138] width 7 height 7
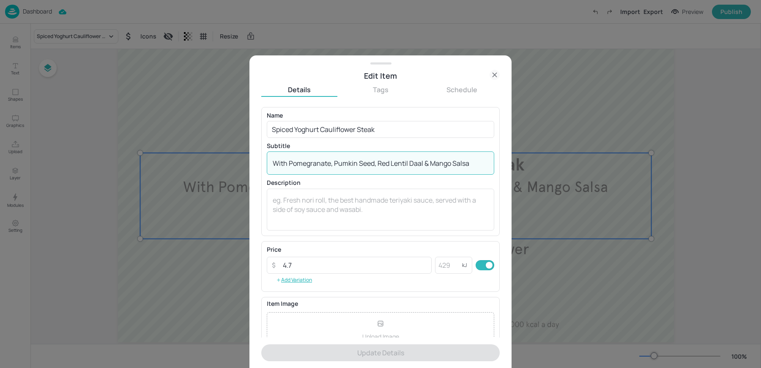
drag, startPoint x: 289, startPoint y: 162, endPoint x: 479, endPoint y: 165, distance: 190.0
click at [479, 165] on textarea "With Pomegranate, Pumkin Seed, Red Lentil Daal & Mango Salsa" at bounding box center [381, 163] width 216 height 9
paste textarea "Topper, Red Lentil Daal & [PERSON_NAME]"
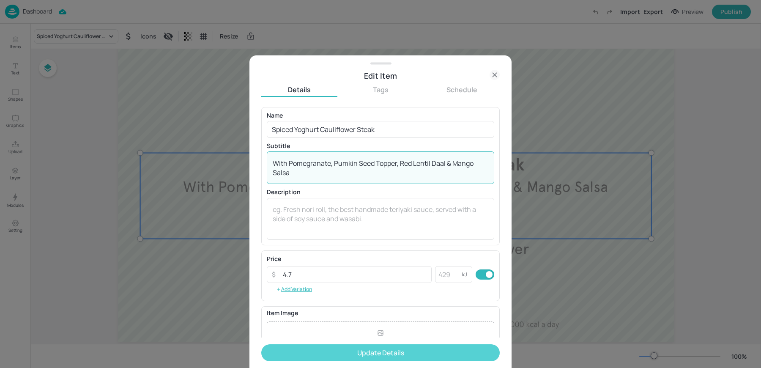
type textarea "With Pomegranate, Pumkin Seed Topper, Red Lentil Daal & Mango Salsa"
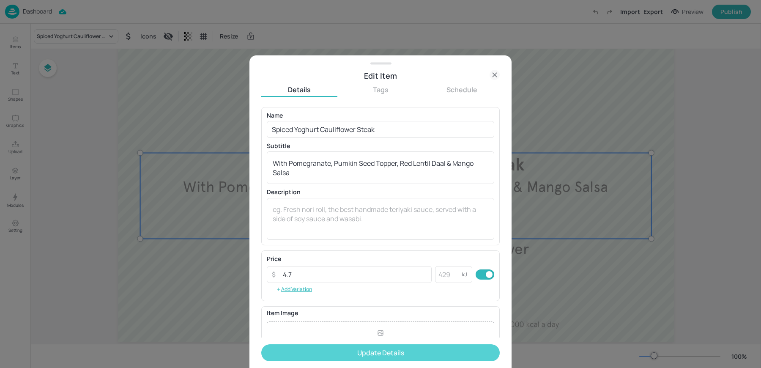
click at [324, 346] on button "Update Details" at bounding box center [380, 352] width 239 height 17
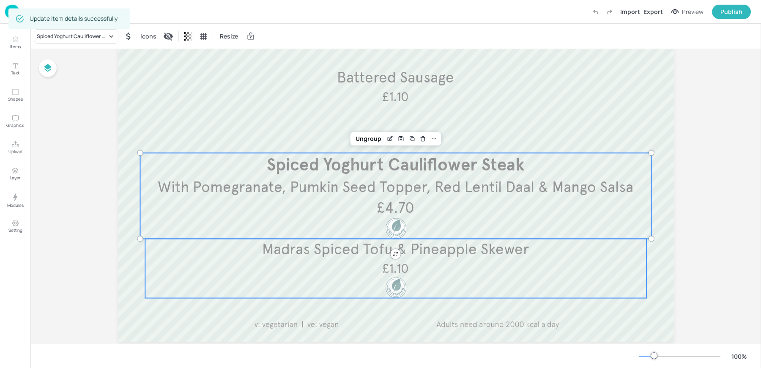
click at [459, 259] on p "Madras Spiced Tofu & Pineapple Skewer" at bounding box center [396, 249] width 502 height 21
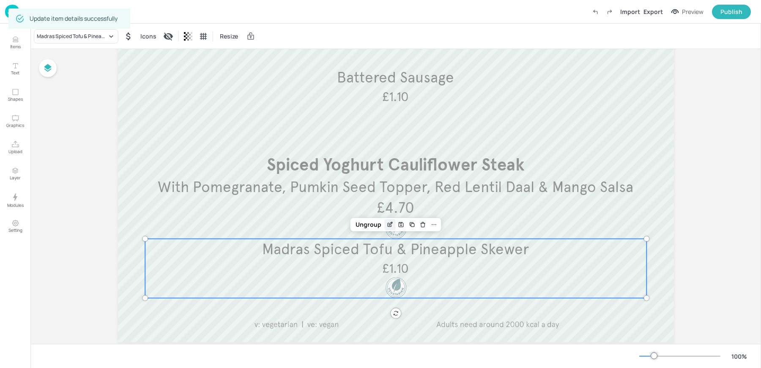
click at [389, 224] on icon "Edit Item" at bounding box center [390, 223] width 3 height 3
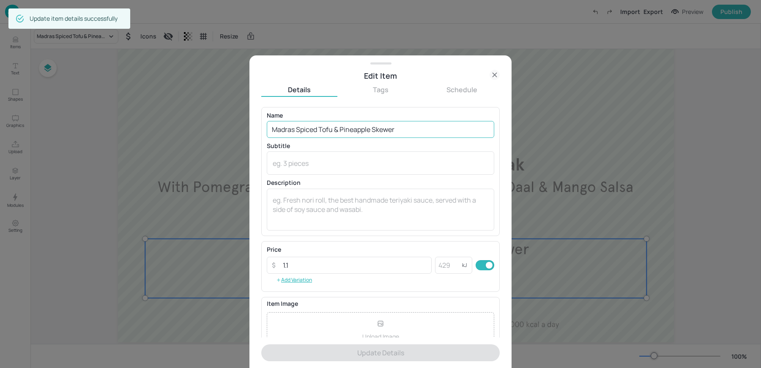
click at [330, 129] on input "Madras Spiced Tofu & Pineapple Skewer" at bounding box center [381, 129] width 228 height 17
paste input "Paneer"
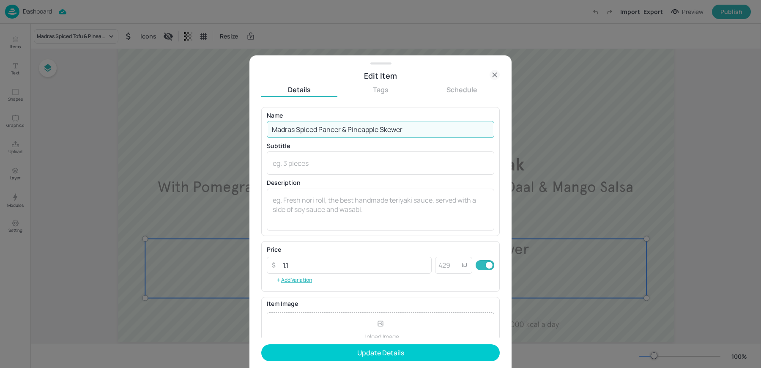
type input "Madras Spiced Paneer & Pineapple Skewer"
click at [261, 344] on button "Update Details" at bounding box center [380, 352] width 239 height 17
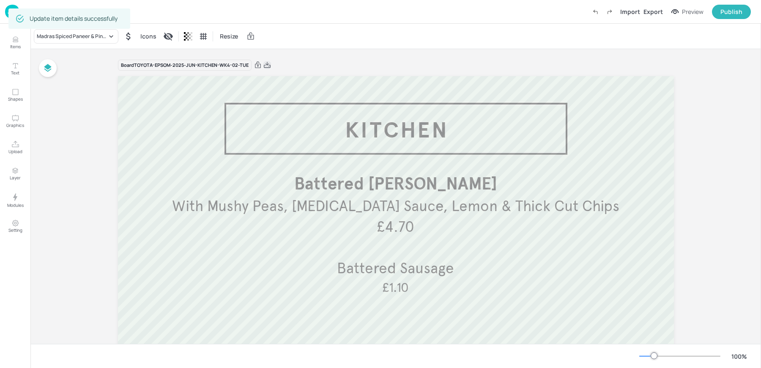
click at [264, 63] on icon at bounding box center [268, 65] width 8 height 8
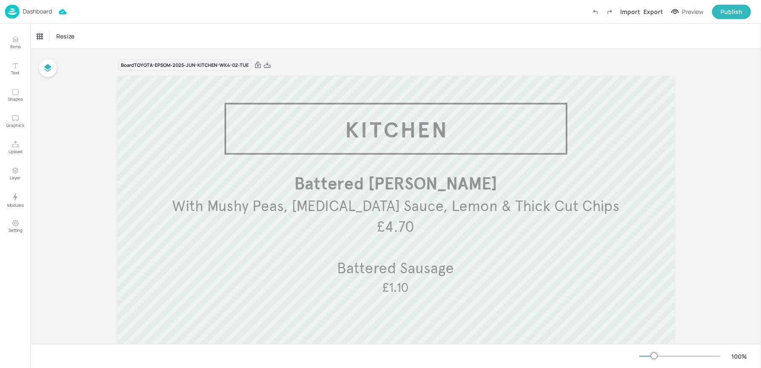
click at [18, 9] on img at bounding box center [12, 12] width 14 height 14
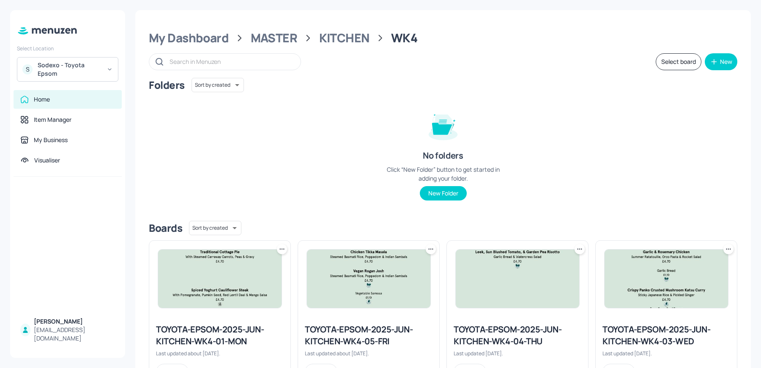
click at [627, 336] on div "TOYOTA-EPSOM-2025-JUN-KITCHEN-WK4-03-WED" at bounding box center [667, 336] width 128 height 24
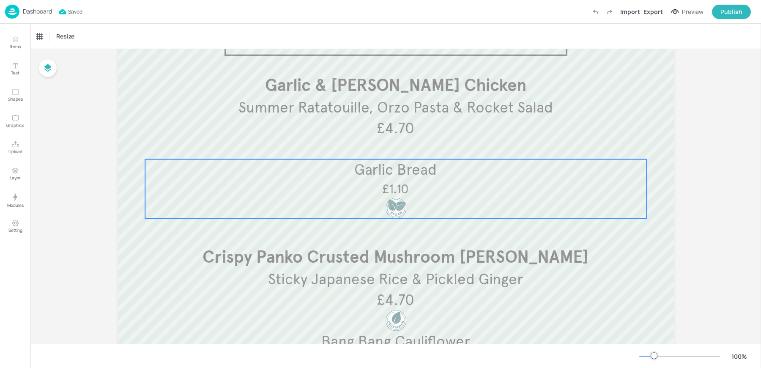
scroll to position [99, 0]
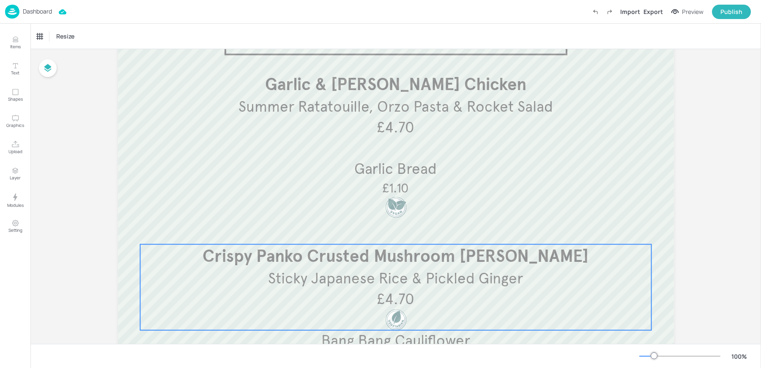
click at [330, 293] on div "Sticky Japanese Rice & Pickled Ginger Crispy Panko Crusted Mushroom [PERSON_NAM…" at bounding box center [396, 288] width 512 height 86
click at [389, 230] on icon "Edit Item" at bounding box center [390, 228] width 3 height 3
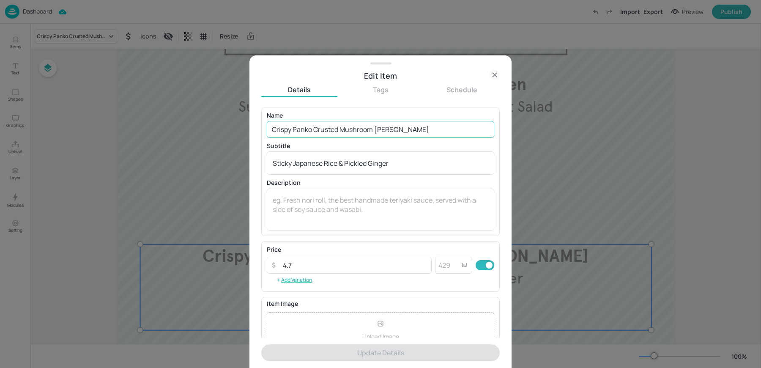
click at [308, 134] on input "Crispy Panko Crusted Mushroom [PERSON_NAME]" at bounding box center [381, 129] width 228 height 17
paste input "Sweet Potato [PERSON_NAME], Sticky Japanese Rice & Pickled Ginger"
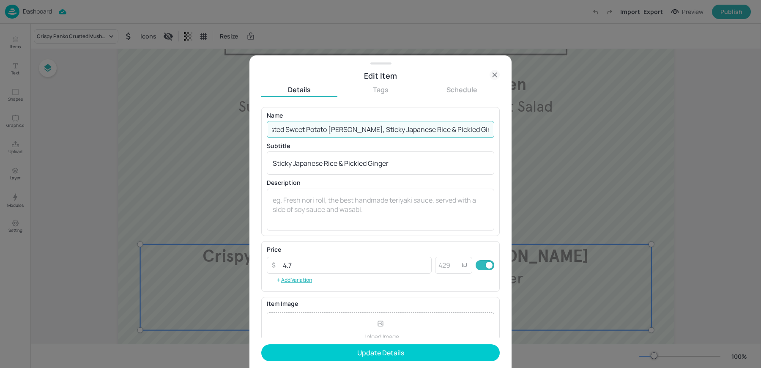
drag, startPoint x: 367, startPoint y: 132, endPoint x: 512, endPoint y: 134, distance: 145.1
click at [512, 134] on div "Edit Item Details Tags Schedule Name Crispy Panko Crusted Sweet Potato [PERSON_…" at bounding box center [380, 184] width 761 height 368
type input "Crispy Panko Crusted Sweet Potato [PERSON_NAME]"
click at [280, 168] on div "Sticky Japanese Rice & Pickled Ginger x ​" at bounding box center [381, 162] width 228 height 23
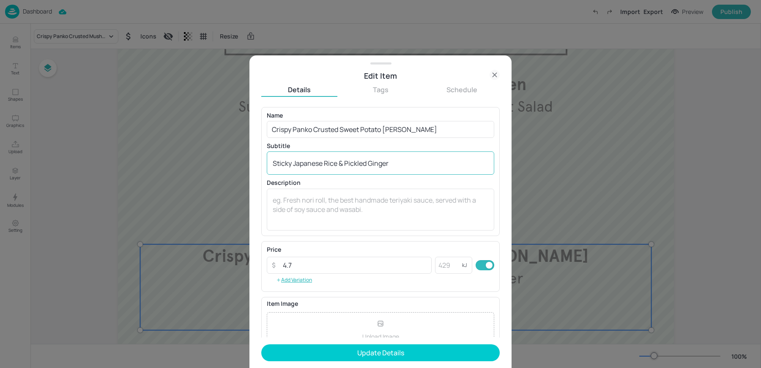
click at [280, 168] on div "Sticky Japanese Rice & Pickled Ginger x ​" at bounding box center [381, 162] width 228 height 23
click at [297, 170] on div "WSticky Japanese Rice & Pickled Ginger x ​" at bounding box center [381, 162] width 228 height 23
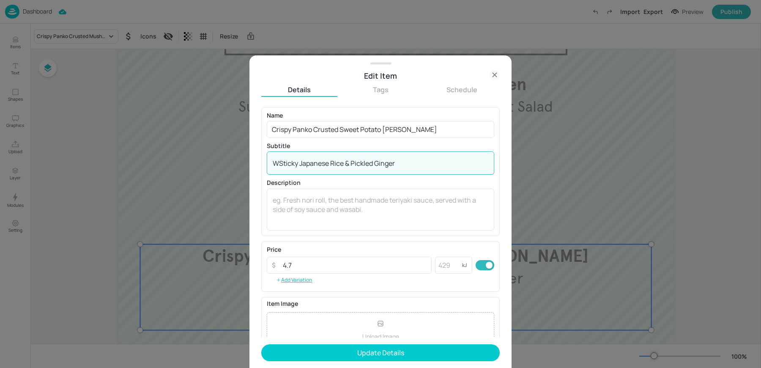
click at [291, 162] on textarea "WSticky Japanese Rice & Pickled Ginger" at bounding box center [381, 163] width 216 height 9
paste textarea "Sticky Japanese Rice & Pickled Ginger"
click at [287, 165] on textarea "With Sticky Japanese Rice & Pickled Ginger" at bounding box center [381, 163] width 216 height 9
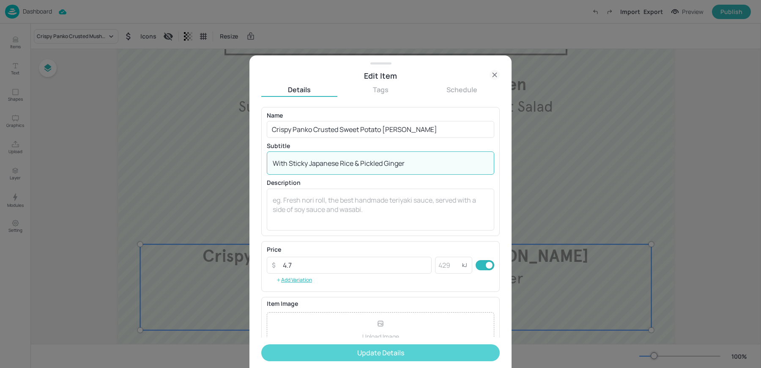
type textarea "With Sticky Japanese Rice & Pickled Ginger"
click at [316, 355] on button "Update Details" at bounding box center [380, 352] width 239 height 17
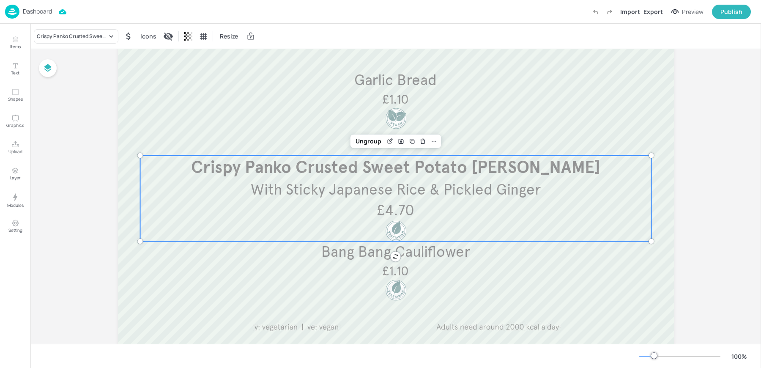
scroll to position [210, 0]
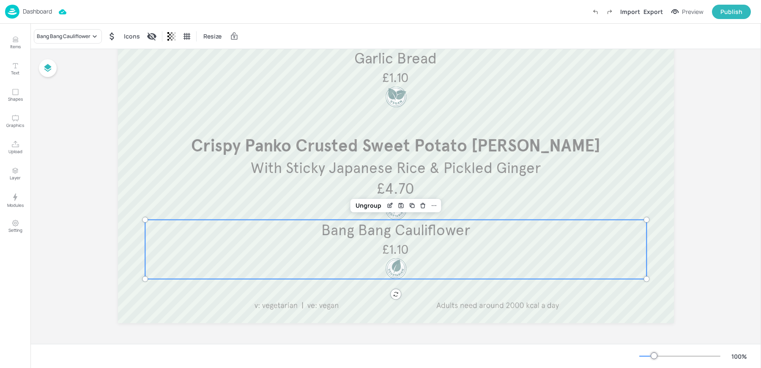
click at [330, 256] on div "Bang Bang Cauliflower £1.10" at bounding box center [396, 249] width 502 height 59
click at [393, 206] on div "Edit Item" at bounding box center [390, 205] width 11 height 11
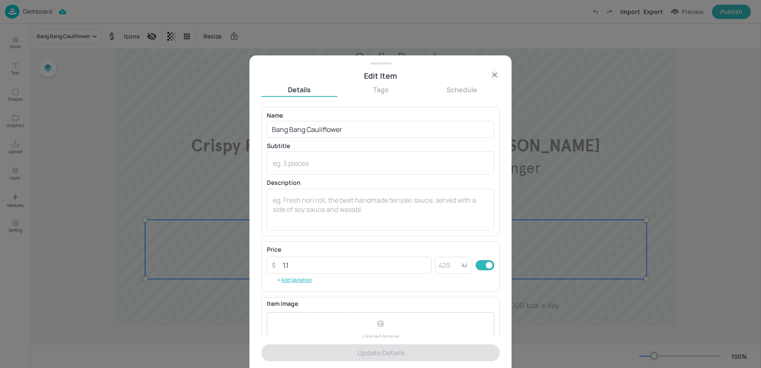
click at [393, 206] on div "Edit Item Details Tags Schedule Name Bang Bang Cauliflower ​ Subtitle x ​ Descr…" at bounding box center [380, 184] width 761 height 368
click at [303, 123] on input "Bang Bang Cauliflower" at bounding box center [381, 129] width 228 height 17
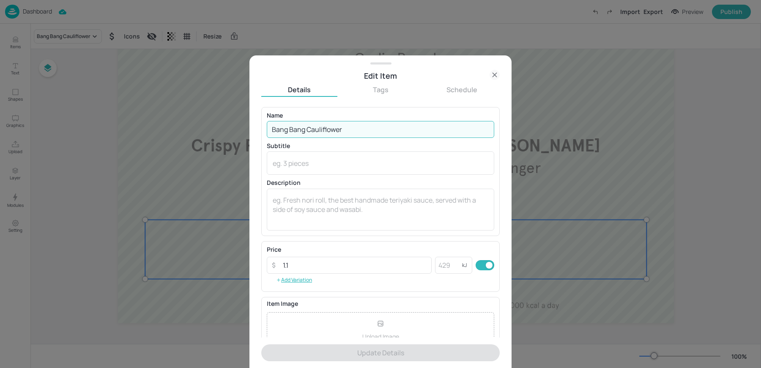
click at [303, 123] on input "Bang Bang Cauliflower" at bounding box center [381, 129] width 228 height 17
paste input "Charred Tender Stem & Toasted Sesame"
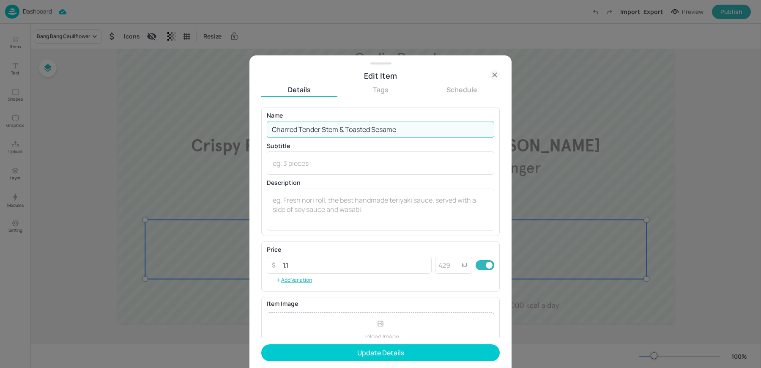
type input "Charred Tender Stem & Toasted Sesame"
click at [261, 344] on button "Update Details" at bounding box center [380, 352] width 239 height 17
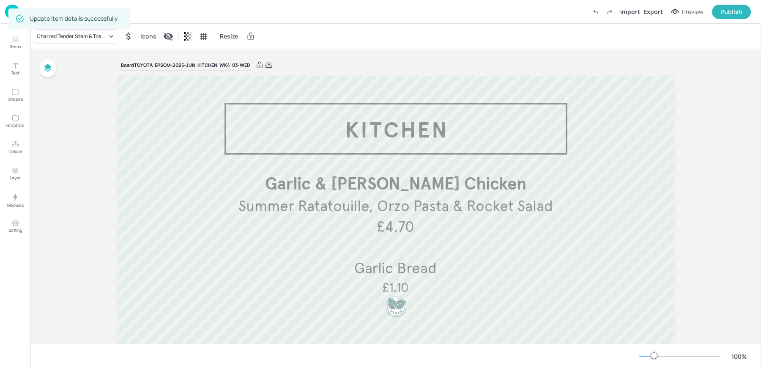
click at [269, 65] on icon at bounding box center [269, 65] width 8 height 8
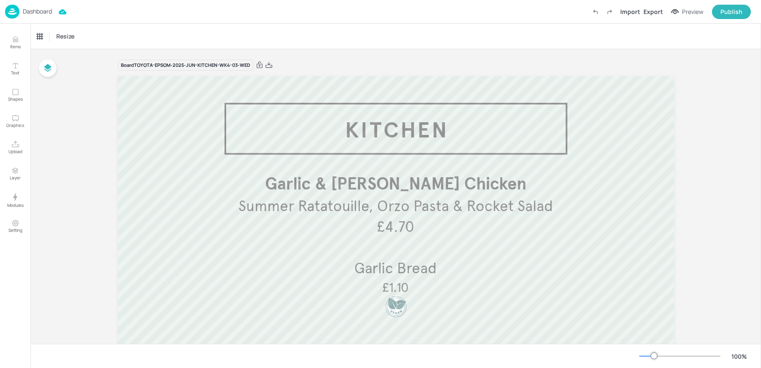
click at [290, 16] on div "Dashboard Import Export Preview Publish" at bounding box center [378, 11] width 746 height 23
click at [23, 11] on p "Dashboard" at bounding box center [37, 11] width 29 height 6
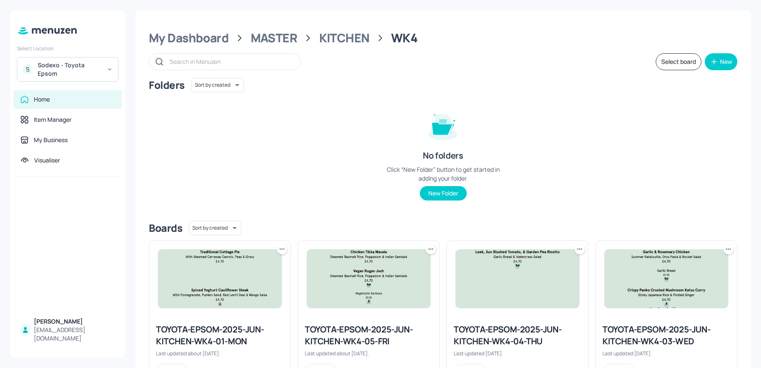
click at [515, 333] on div "TOYOTA-EPSOM-2025-JUN-KITCHEN-WK4-04-THU" at bounding box center [518, 336] width 128 height 24
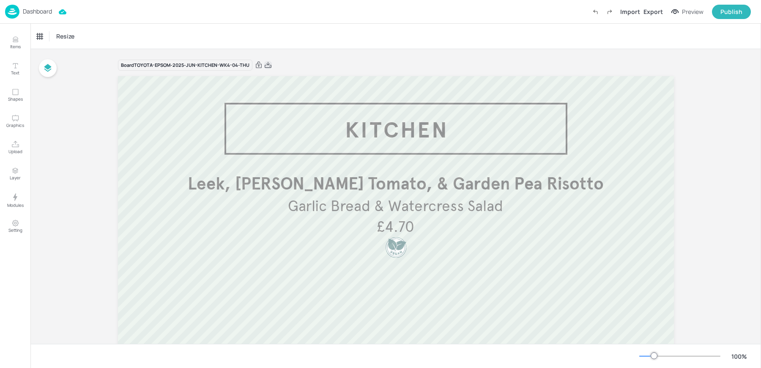
click at [268, 66] on icon at bounding box center [268, 65] width 8 height 8
click at [263, 9] on div "Dashboard Import Export Preview Publish" at bounding box center [378, 11] width 746 height 23
click at [11, 11] on img at bounding box center [12, 12] width 14 height 14
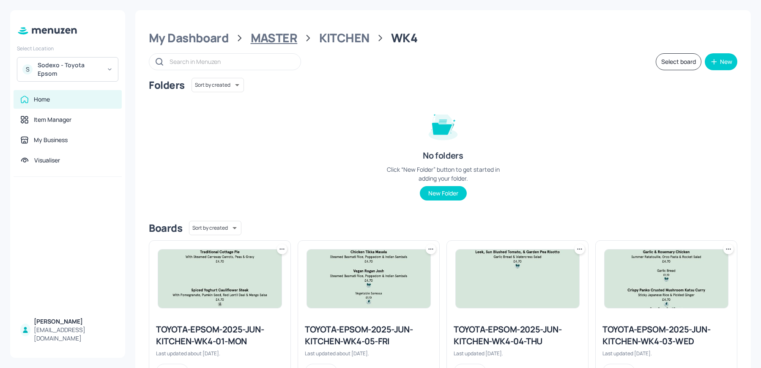
click at [273, 42] on div "MASTER" at bounding box center [274, 37] width 47 height 15
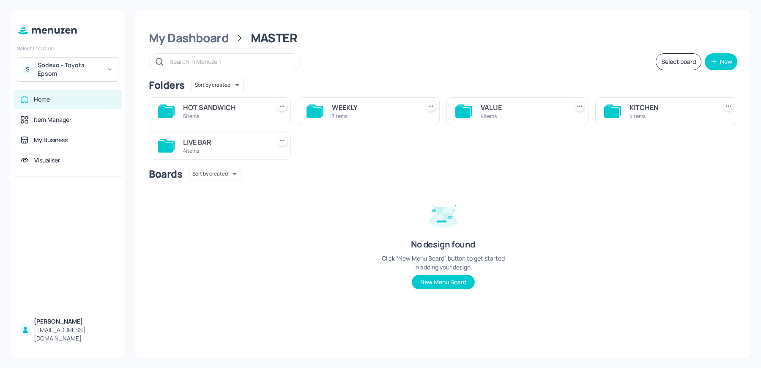
click at [249, 153] on div "4 items" at bounding box center [225, 150] width 84 height 7
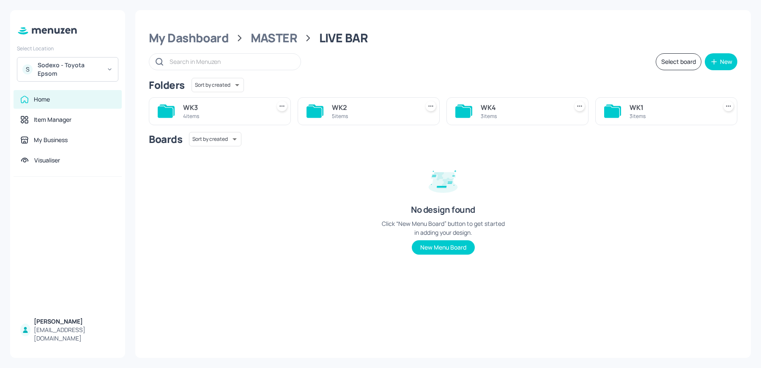
click at [283, 28] on div "My Dashboard MASTER LIVE BAR Select board New Folders Sort by created id ​ WK3 …" at bounding box center [443, 184] width 616 height 348
click at [277, 30] on div "MASTER" at bounding box center [274, 37] width 47 height 15
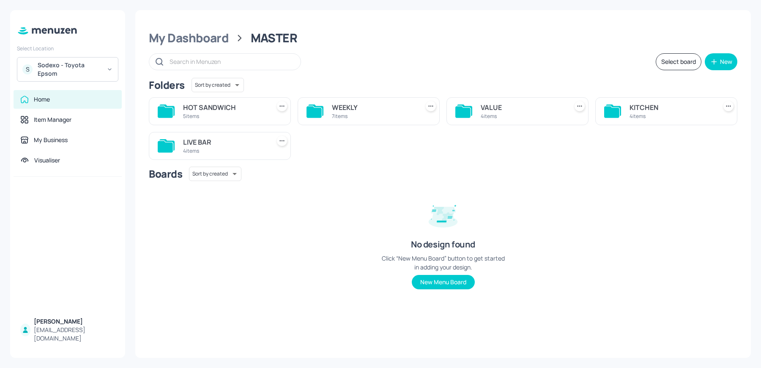
click at [493, 106] on div "VALUE" at bounding box center [523, 107] width 84 height 10
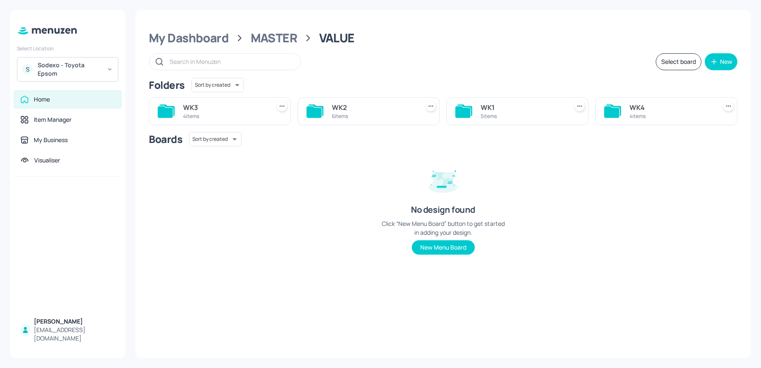
click at [669, 111] on div "WK4" at bounding box center [672, 107] width 84 height 10
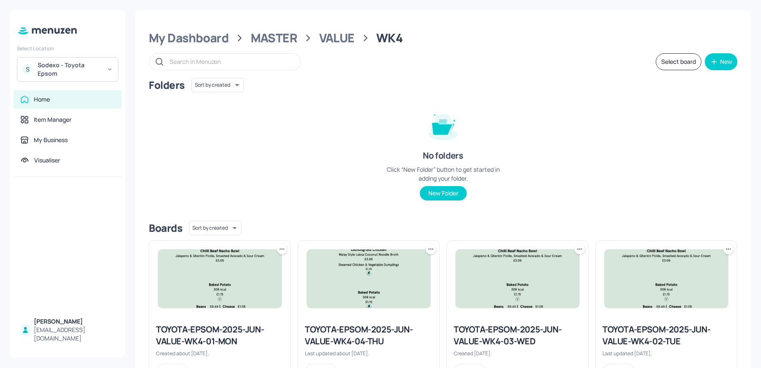
click at [375, 301] on img at bounding box center [369, 279] width 124 height 58
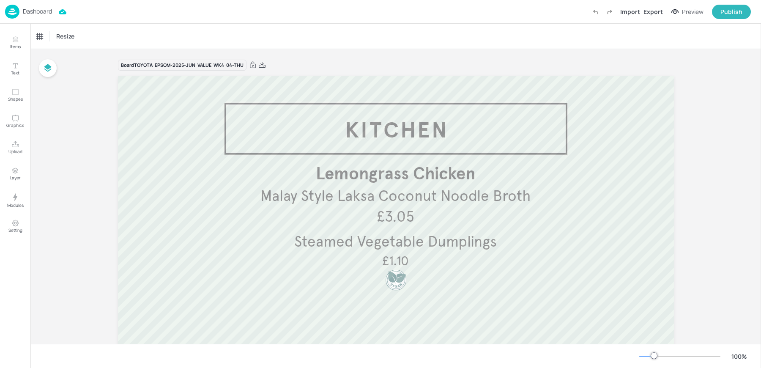
click at [41, 17] on div "Dashboard" at bounding box center [28, 12] width 47 height 14
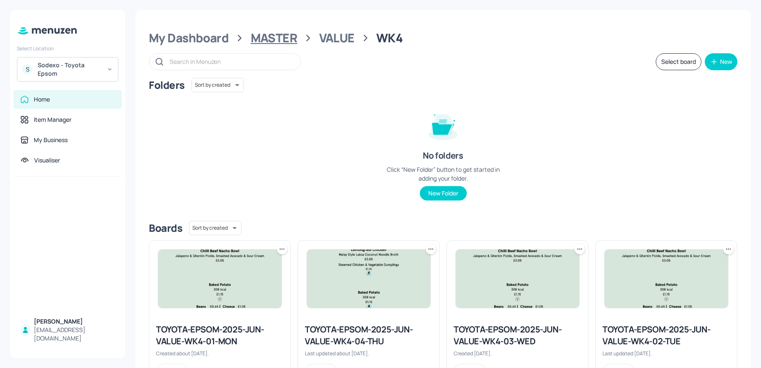
click at [282, 42] on div "MASTER" at bounding box center [274, 37] width 47 height 15
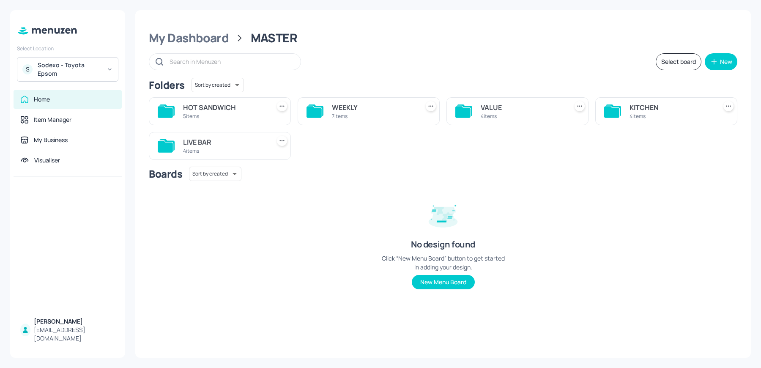
click at [637, 117] on div "4 items" at bounding box center [672, 116] width 84 height 7
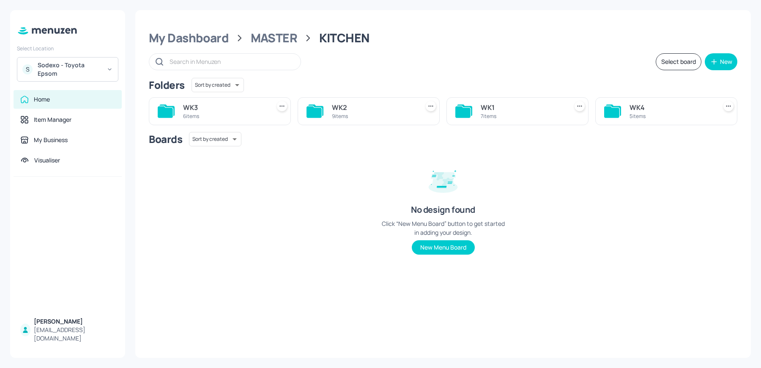
click at [654, 117] on div "5 items" at bounding box center [672, 116] width 84 height 7
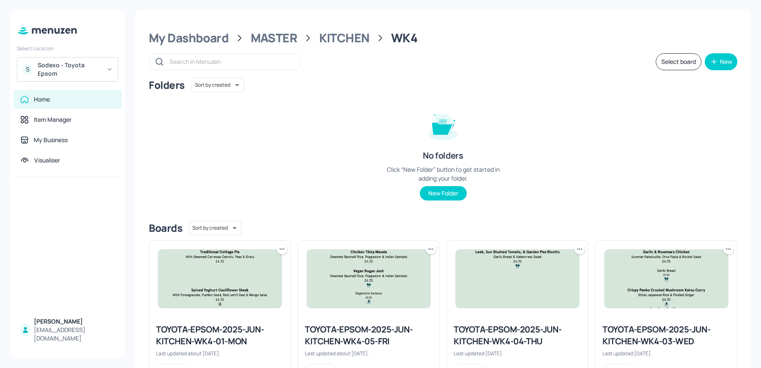
click at [354, 325] on div "TOYOTA-EPSOM-2025-JUN-KITCHEN-WK4-05-FRI" at bounding box center [369, 336] width 128 height 24
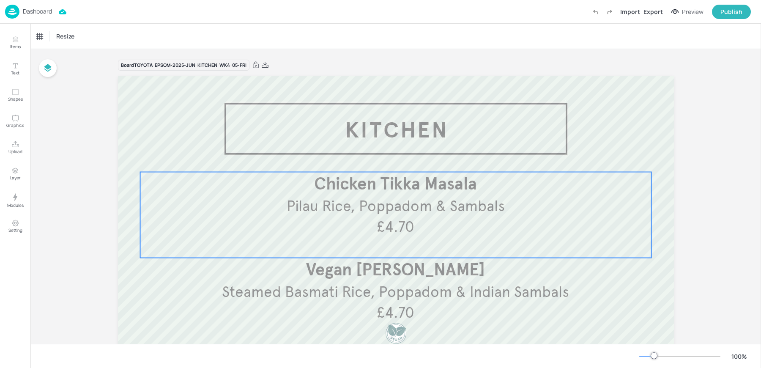
click at [416, 218] on p "£4.70" at bounding box center [395, 227] width 83 height 21
click at [388, 154] on icon "Edit Item" at bounding box center [390, 157] width 7 height 7
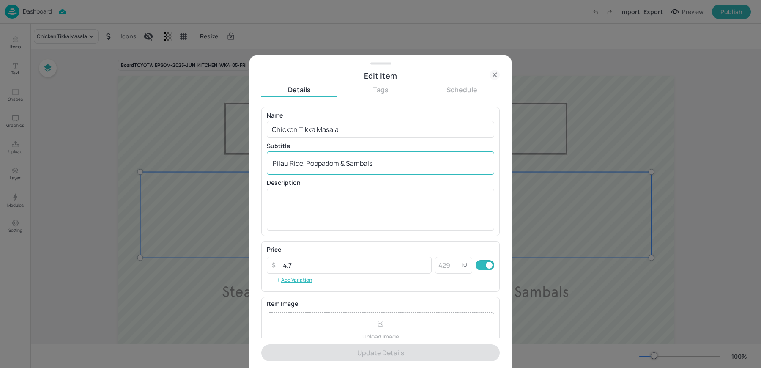
click at [343, 159] on textarea "Pilau Rice, Poppadom & Sambals" at bounding box center [381, 163] width 216 height 9
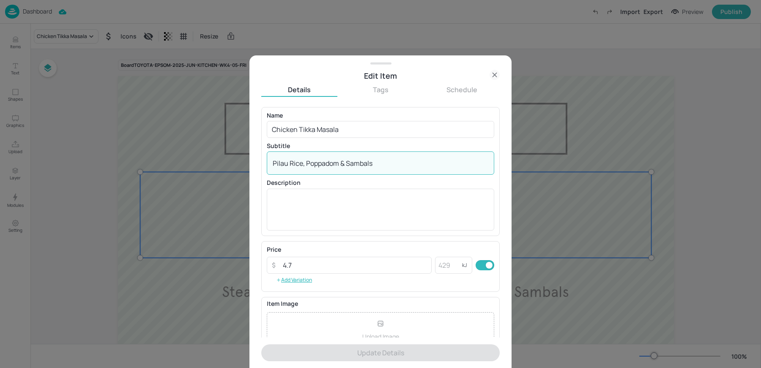
click at [343, 159] on textarea "Pilau Rice, Poppadom & Sambals" at bounding box center [381, 163] width 216 height 9
paste textarea "Steamed Basmati Rice, Poppadom & Indian Sambals"
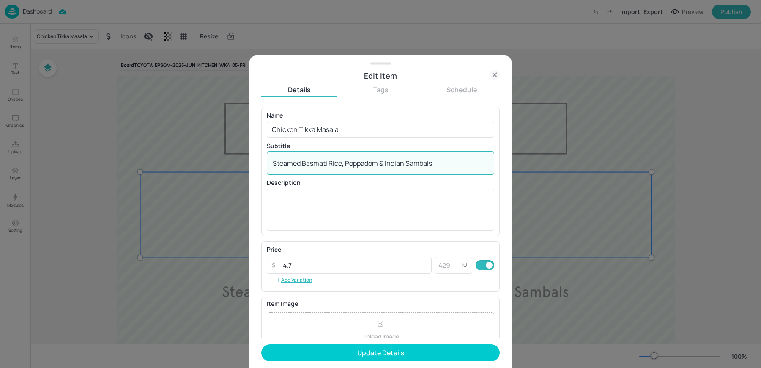
click at [273, 165] on textarea "Steamed Basmati Rice, Poppadom & Indian Sambals" at bounding box center [381, 163] width 216 height 9
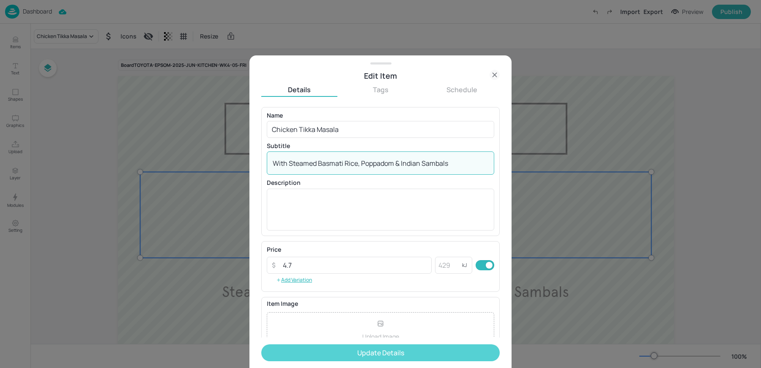
type textarea "With Steamed Basmati Rice, Poppadom & Indian Sambals"
click at [303, 344] on button "Update Details" at bounding box center [380, 352] width 239 height 17
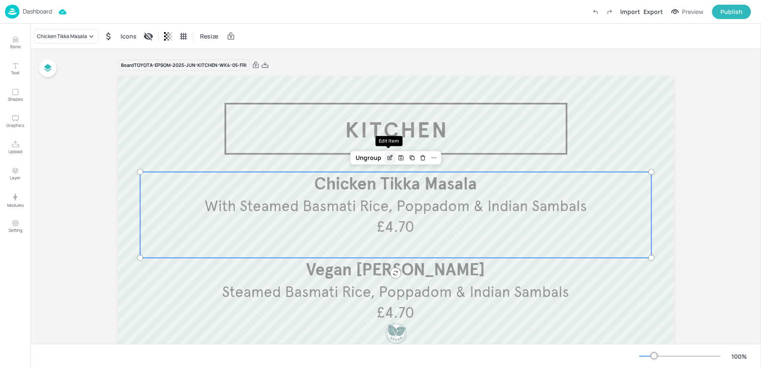
click at [390, 159] on icon "Edit Item" at bounding box center [390, 158] width 4 height 4
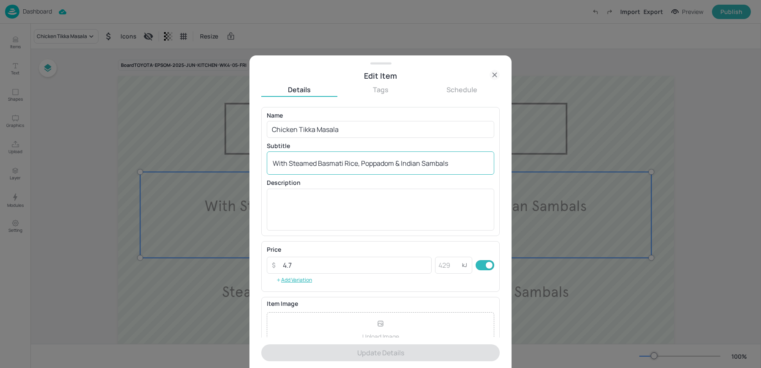
click at [325, 165] on textarea "With Steamed Basmati Rice, Poppadom & Indian Sambals" at bounding box center [381, 163] width 216 height 9
click at [492, 76] on icon at bounding box center [495, 75] width 10 height 10
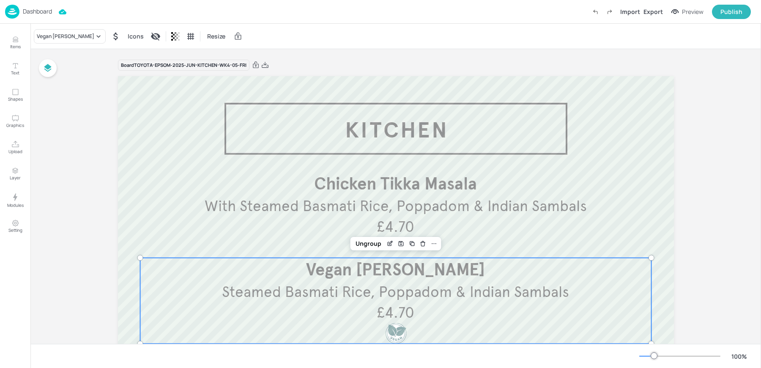
click at [389, 282] on p "Steamed Basmati Rice, Poppadom & Indian Sambals" at bounding box center [396, 292] width 512 height 21
click at [388, 243] on icon "Edit Item" at bounding box center [390, 243] width 7 height 7
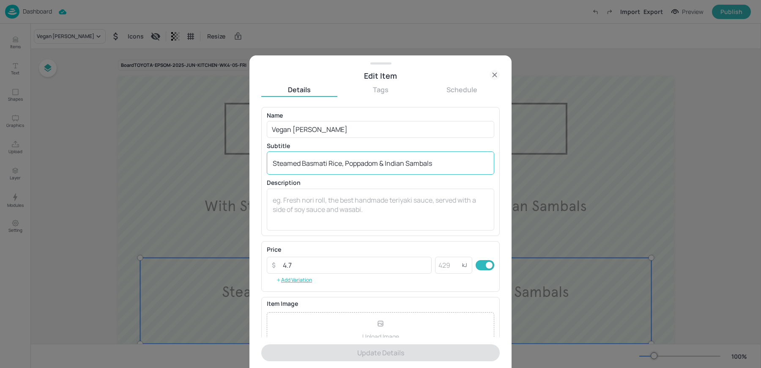
click at [336, 169] on div "Steamed Basmati Rice, Poppadom & Indian Sambals x ​" at bounding box center [381, 162] width 228 height 23
paste textarea "With Steamed Basmati Rice, Poppadom & Indian Sambals"
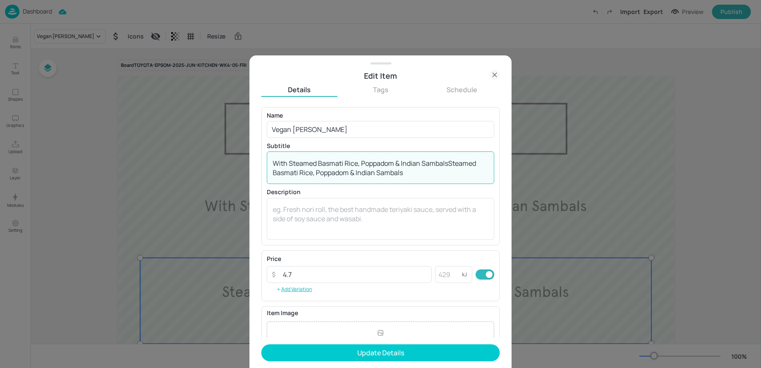
click at [331, 167] on textarea "With Steamed Basmati Rice, Poppadom & Indian SambalsSteamed Basmati Rice, Poppa…" at bounding box center [381, 168] width 216 height 19
paste textarea
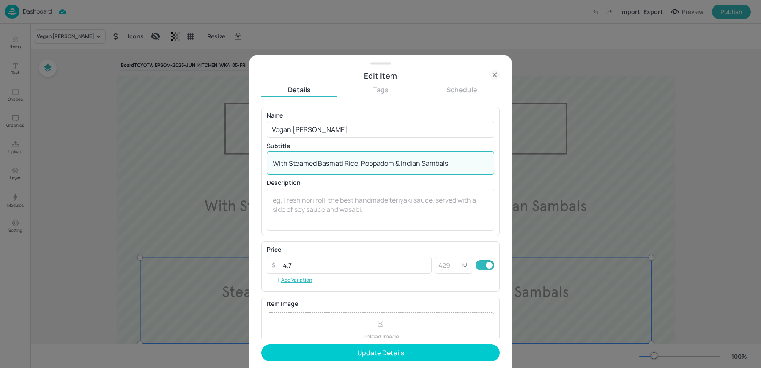
type textarea "With Steamed Basmati Rice, Poppadom & Indian Sambals"
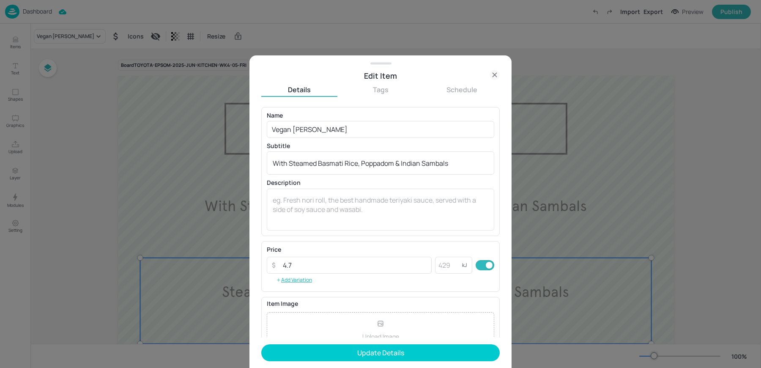
click at [322, 362] on form "Name [PERSON_NAME] ​ Subtitle With Steamed Basmati Rice, Poppadom & Indian Samb…" at bounding box center [380, 237] width 239 height 261
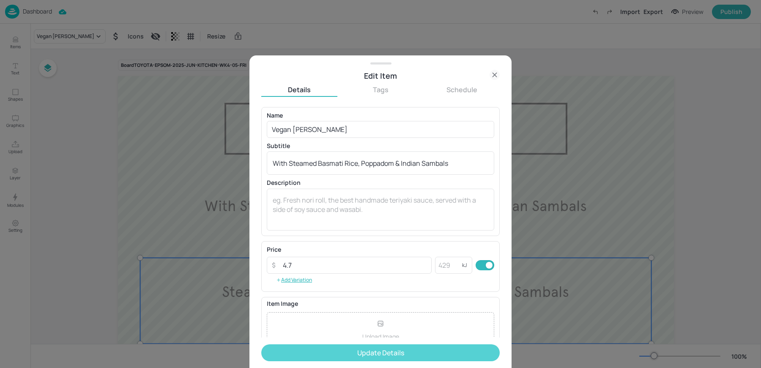
click at [309, 345] on button "Update Details" at bounding box center [380, 352] width 239 height 17
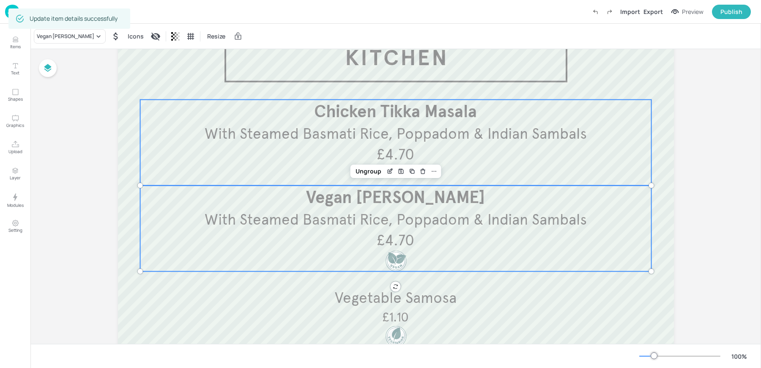
scroll to position [82, 0]
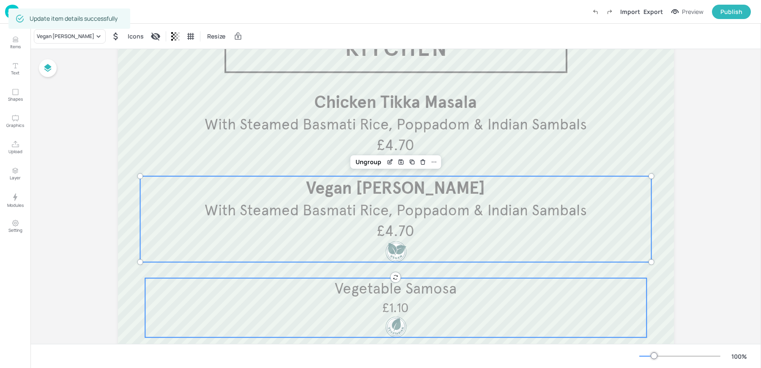
click at [308, 295] on p "Vegetable Samosa" at bounding box center [396, 288] width 502 height 21
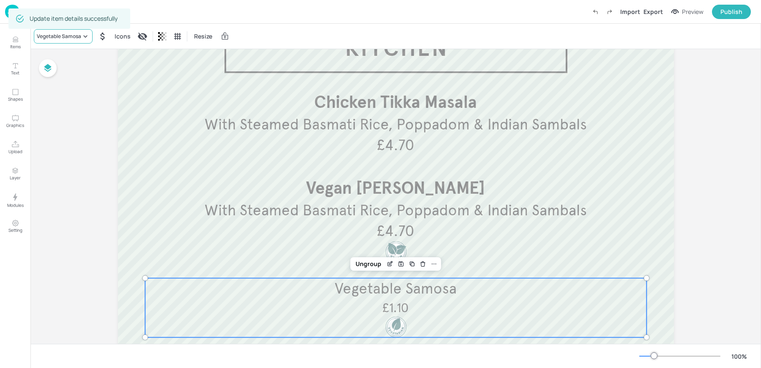
click at [58, 42] on div "Vegetable Samosa" at bounding box center [63, 36] width 59 height 14
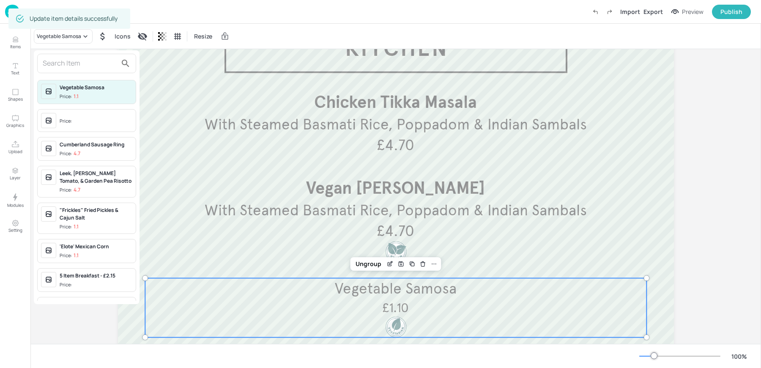
click at [62, 115] on span "Price:" at bounding box center [96, 122] width 73 height 14
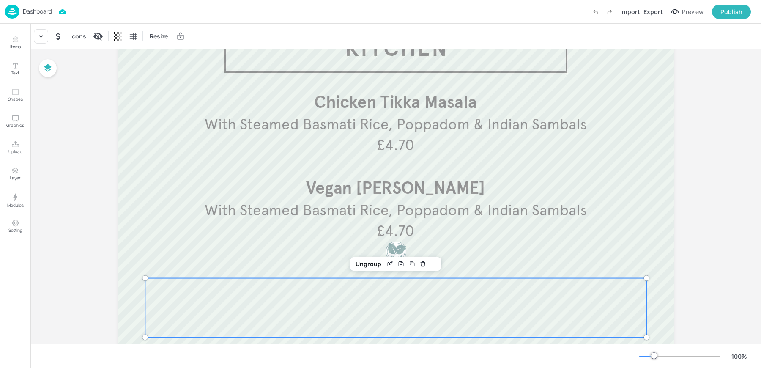
click at [57, 180] on div "Board TOYOTA-EPSOM-2025-JUN-KITCHEN-WK4-05-FRI Garlic Naan £1.10 With Steamed B…" at bounding box center [395, 219] width 731 height 505
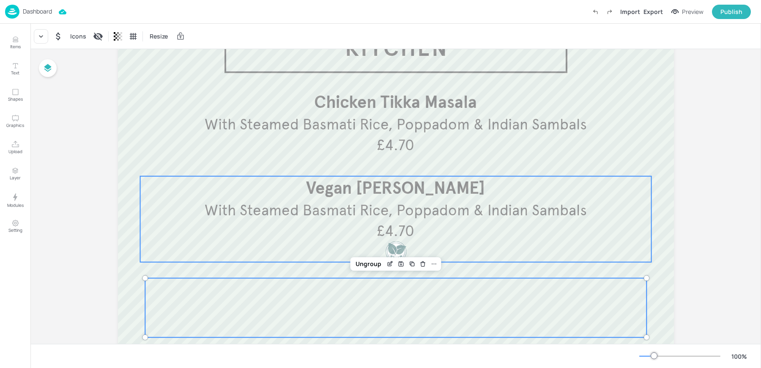
scroll to position [0, 0]
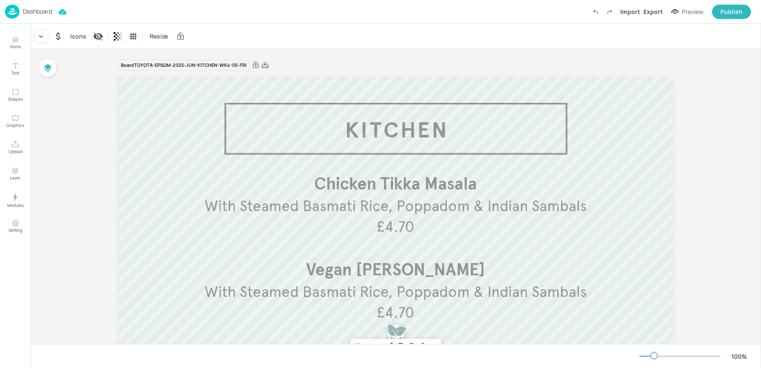
click at [266, 67] on icon at bounding box center [265, 65] width 8 height 8
click at [263, 28] on div "Resize" at bounding box center [395, 36] width 731 height 25
click at [39, 14] on p "Dashboard" at bounding box center [37, 11] width 29 height 6
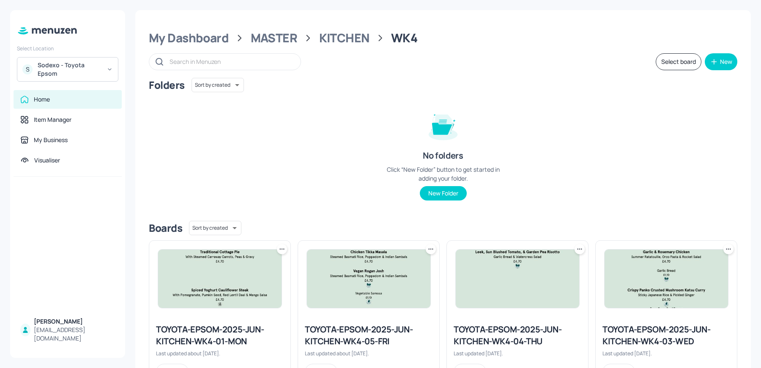
click at [372, 324] on div "TOYOTA-EPSOM-2025-JUN-KITCHEN-WK4-05-FRI" at bounding box center [369, 336] width 128 height 24
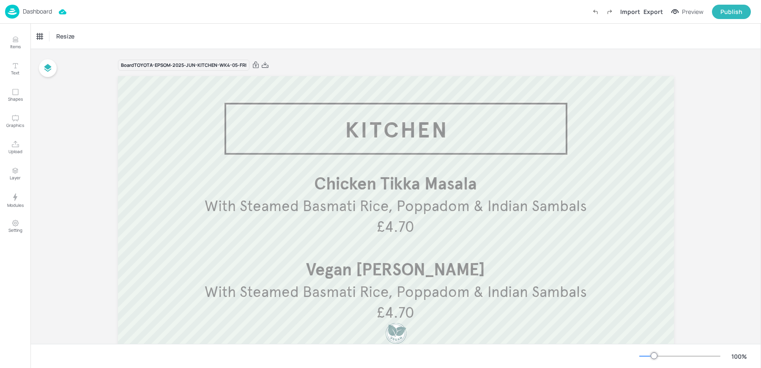
click at [48, 12] on p "Dashboard" at bounding box center [37, 11] width 29 height 6
click at [28, 10] on p "Dashboard" at bounding box center [37, 11] width 29 height 6
click at [30, 12] on p "Dashboard" at bounding box center [37, 11] width 29 height 6
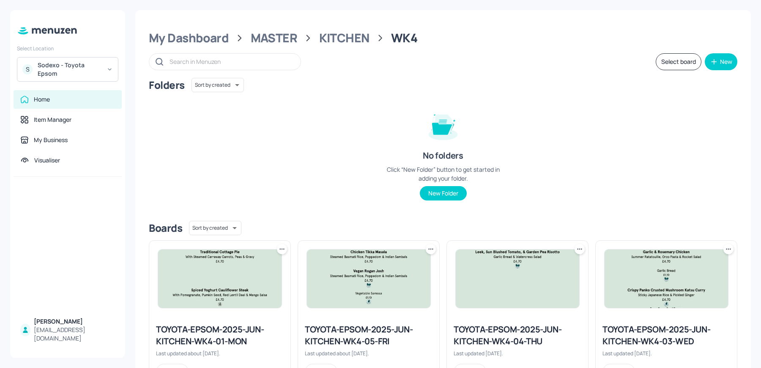
click at [357, 344] on div "TOYOTA-EPSOM-2025-JUN-KITCHEN-WK4-05-FRI" at bounding box center [369, 336] width 128 height 24
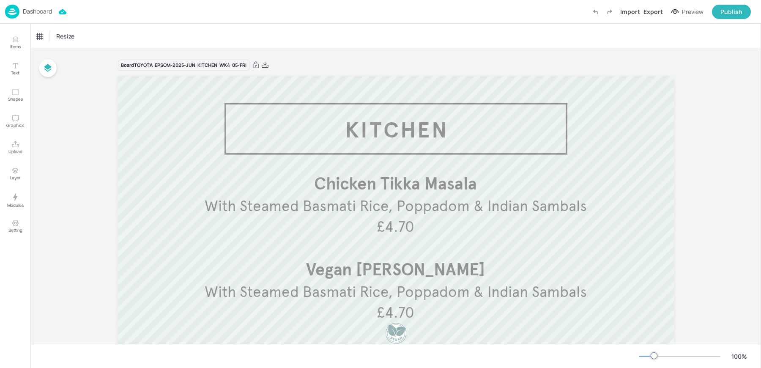
click at [31, 13] on p "Dashboard" at bounding box center [37, 11] width 29 height 6
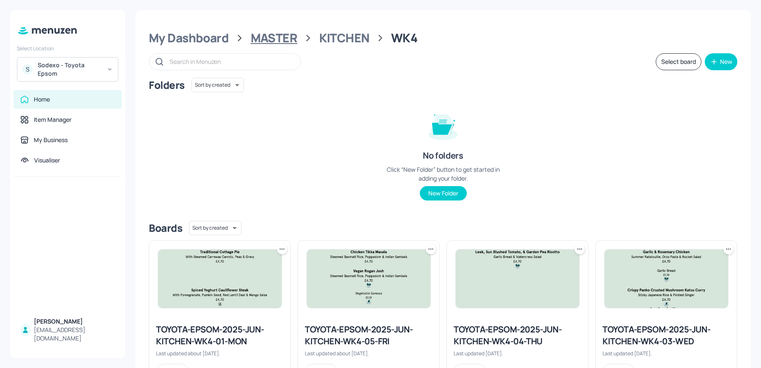
click at [271, 45] on div "MASTER" at bounding box center [274, 37] width 47 height 15
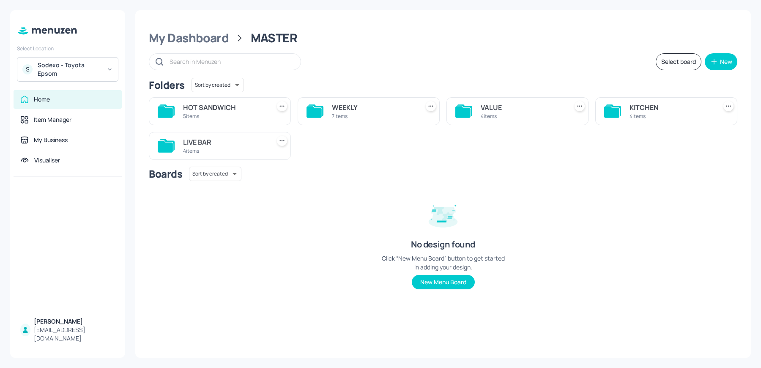
click at [377, 108] on div "WEEKLY" at bounding box center [374, 107] width 84 height 10
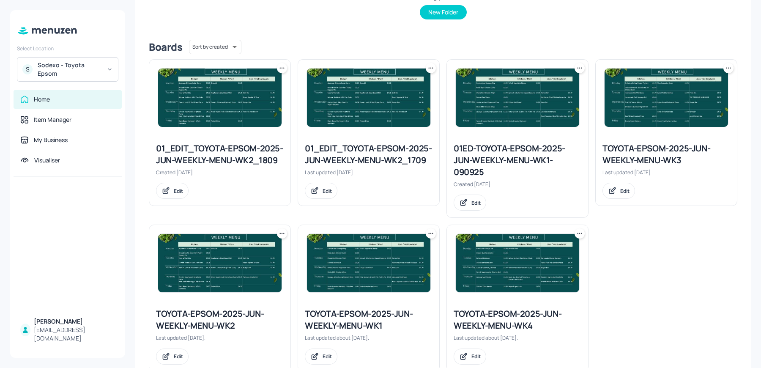
scroll to position [202, 0]
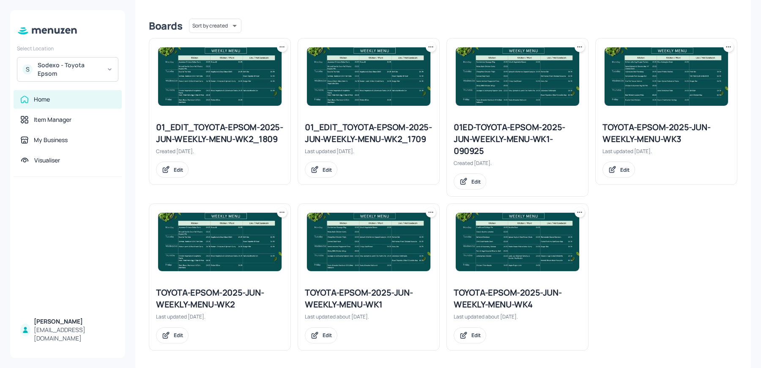
click at [495, 294] on div "TOYOTA-EPSOM-2025-JUN-WEEKLY-MENU-WK4" at bounding box center [518, 299] width 128 height 24
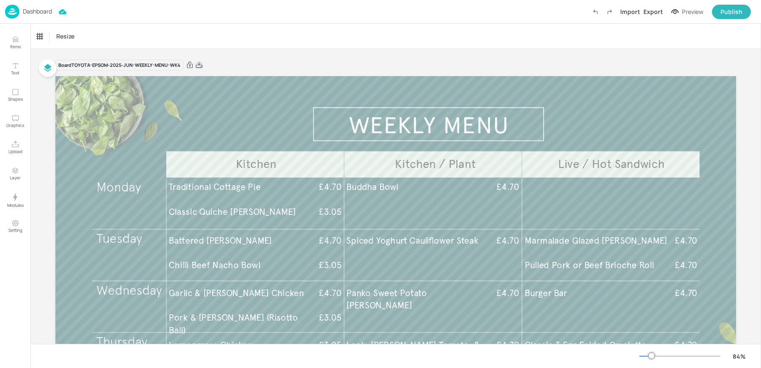
click at [197, 64] on icon at bounding box center [199, 65] width 7 height 6
click at [176, 29] on div "Resize" at bounding box center [395, 36] width 731 height 25
click at [30, 3] on div "Dashboard Import Export Preview Publish" at bounding box center [378, 11] width 746 height 23
click at [25, 10] on p "Dashboard" at bounding box center [37, 11] width 29 height 6
